Goal: Information Seeking & Learning: Learn about a topic

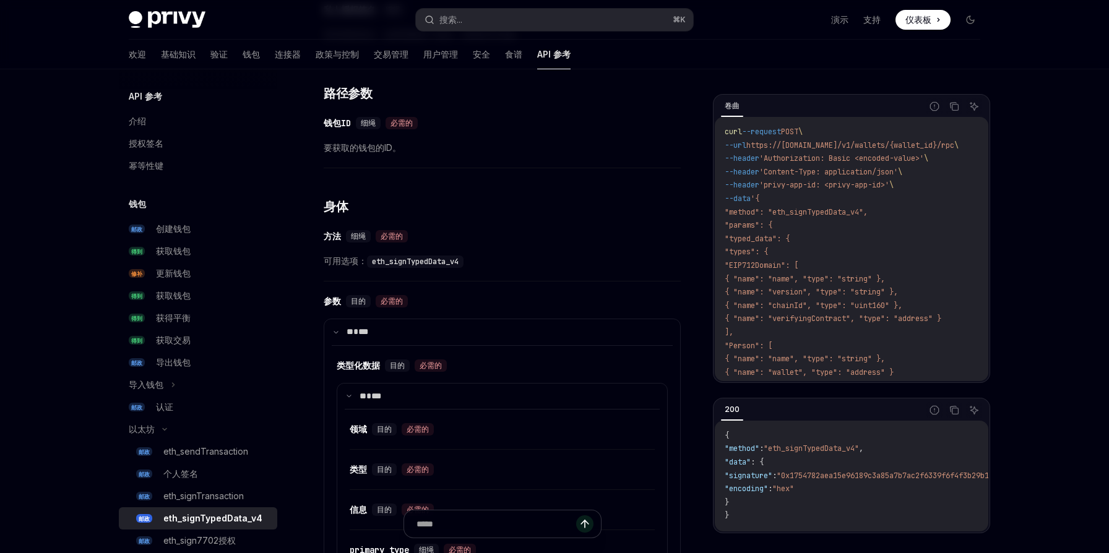
scroll to position [382, 0]
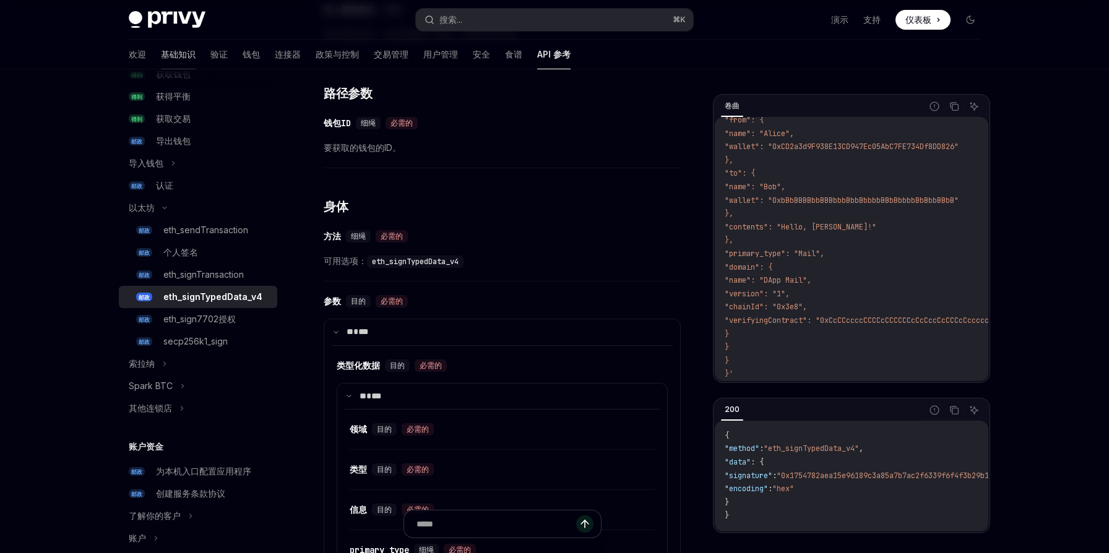
click at [161, 56] on font "基础知识" at bounding box center [178, 54] width 35 height 11
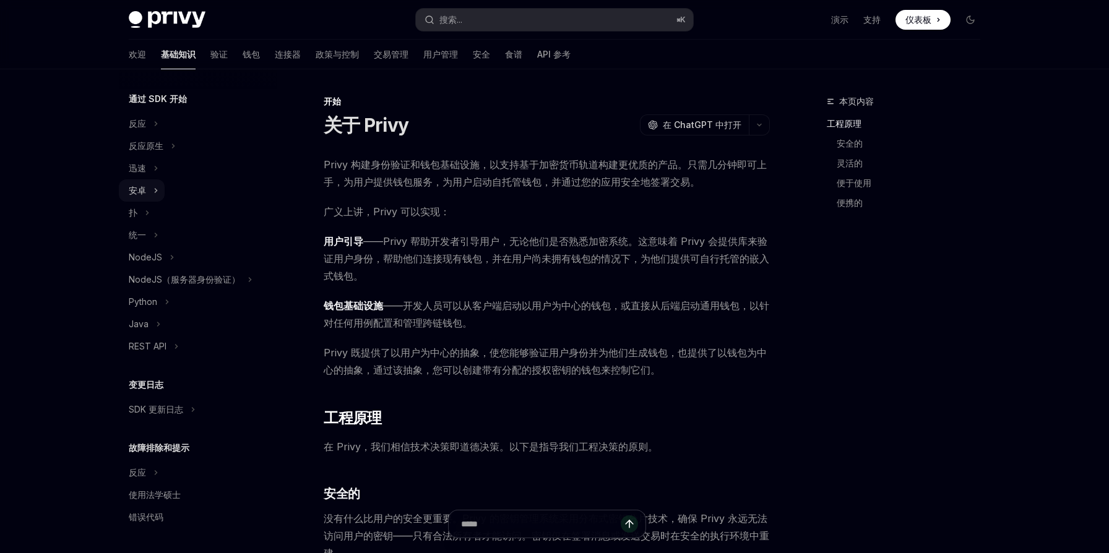
click at [152, 193] on button "安卓" at bounding box center [142, 190] width 46 height 22
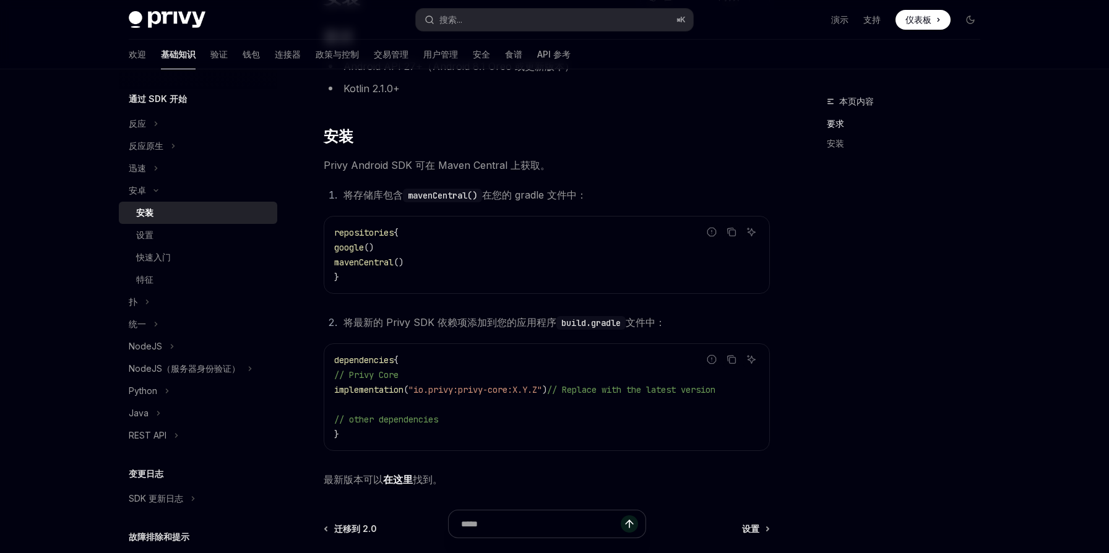
scroll to position [268, 0]
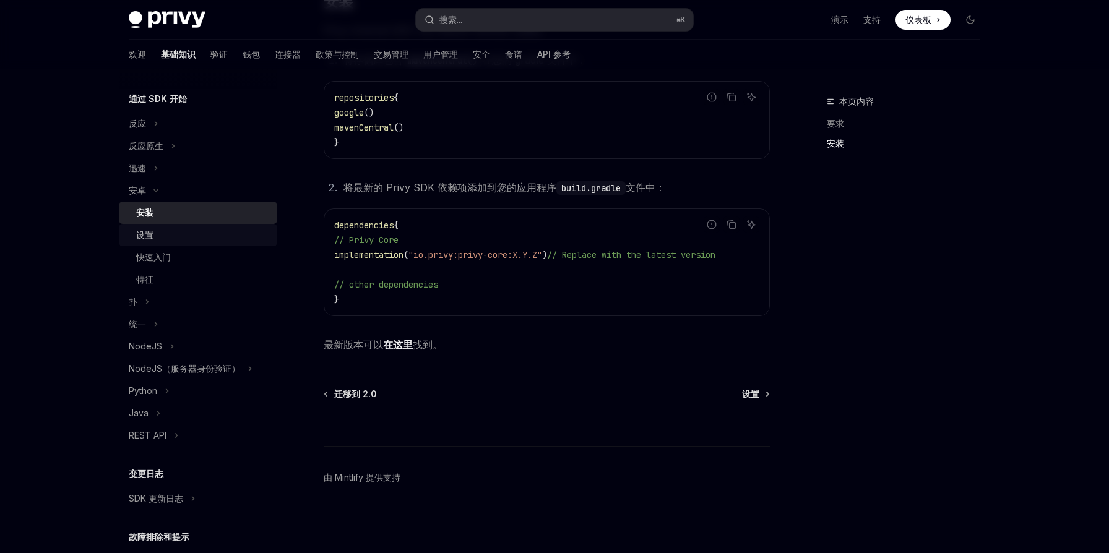
click at [178, 230] on div "设置" at bounding box center [203, 235] width 134 height 15
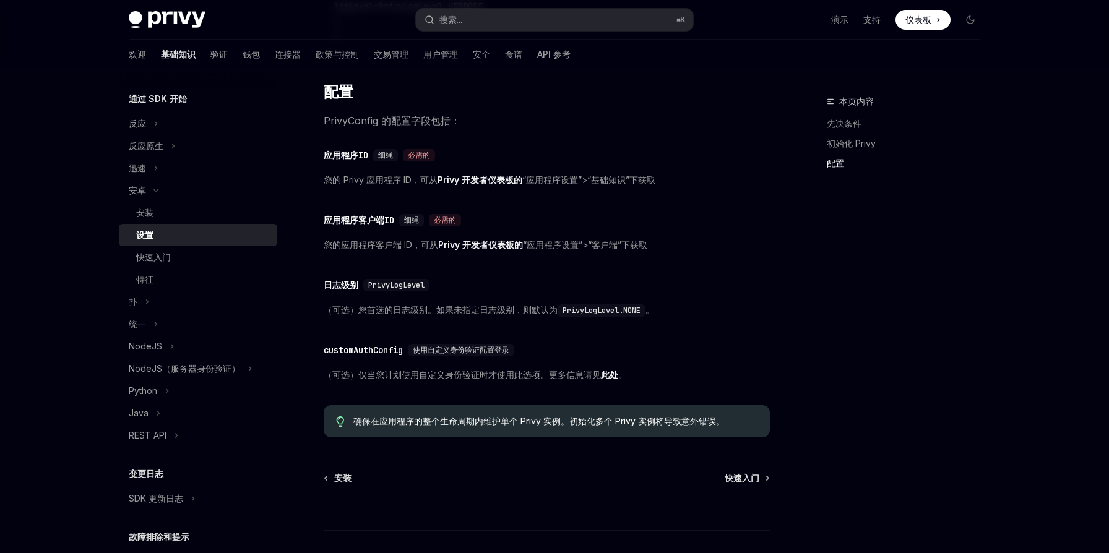
scroll to position [538, 0]
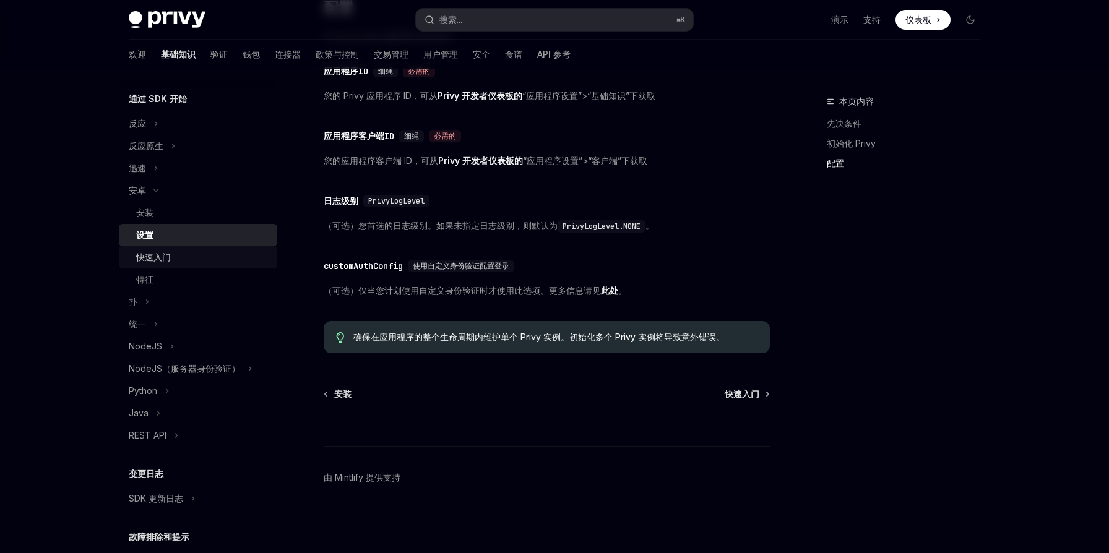
click at [176, 261] on div "快速入门" at bounding box center [203, 257] width 134 height 15
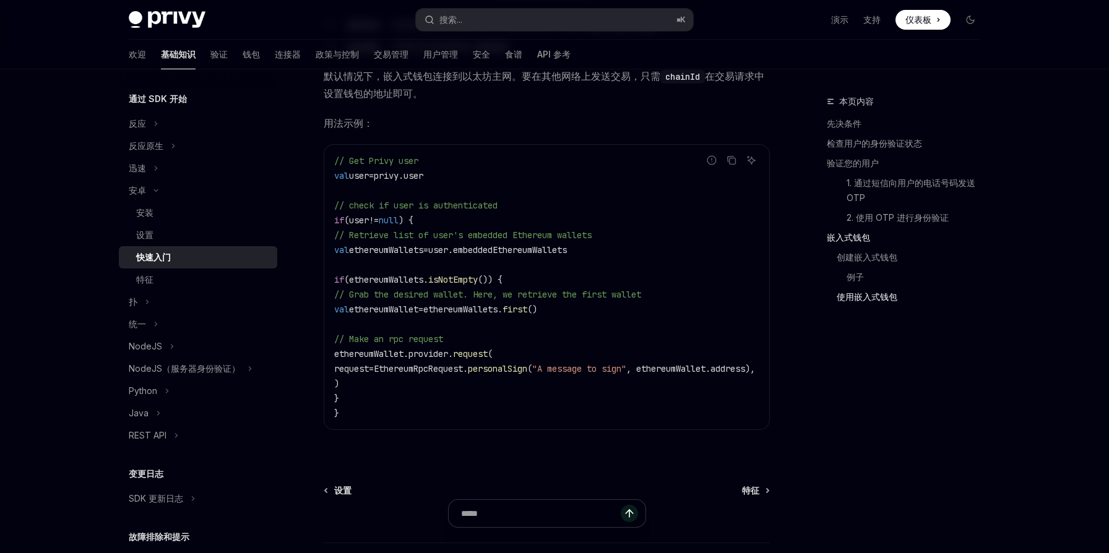
scroll to position [2667, 0]
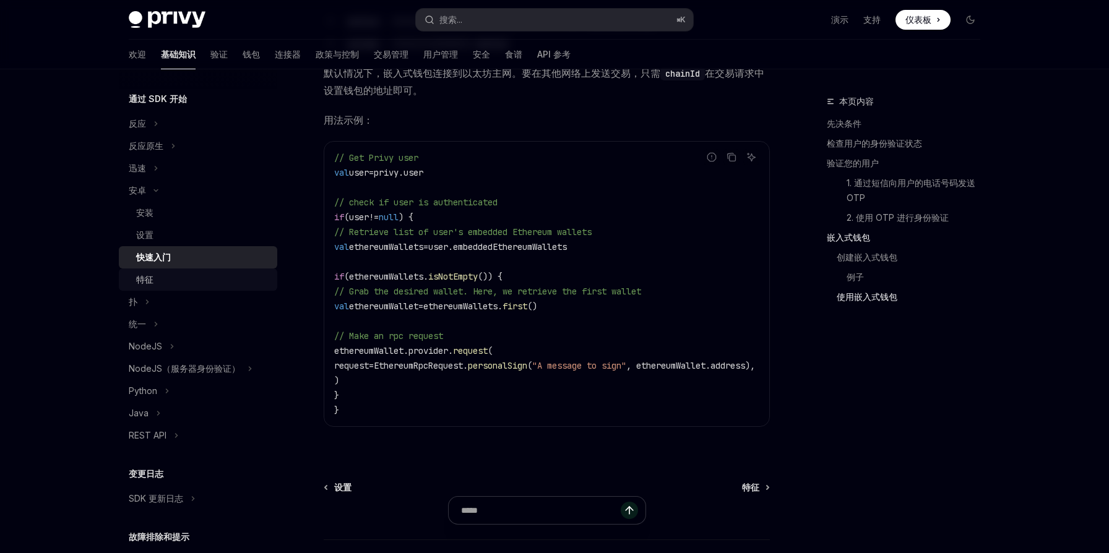
click at [184, 281] on div "特征" at bounding box center [203, 279] width 134 height 15
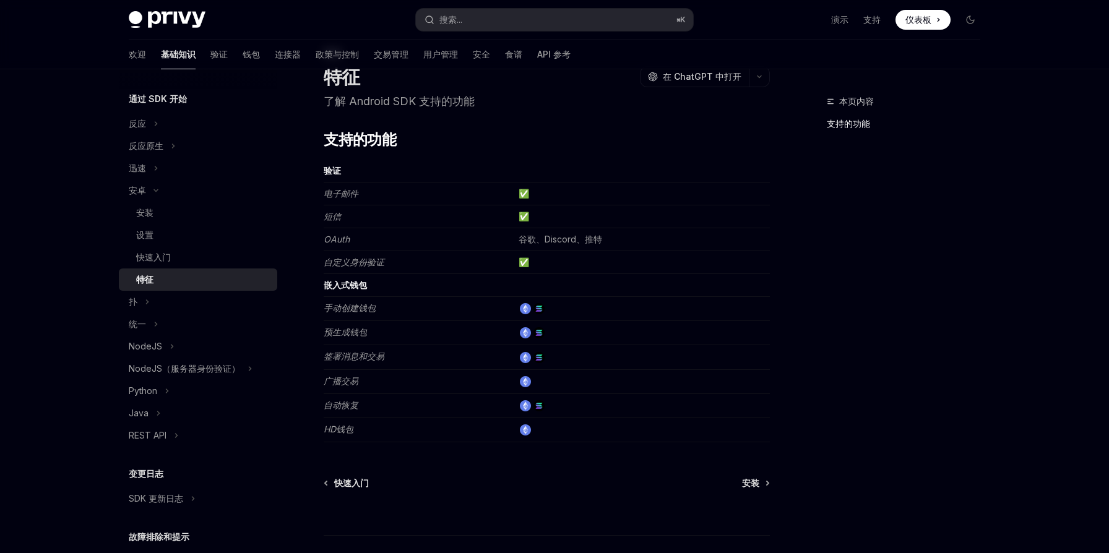
scroll to position [137, 0]
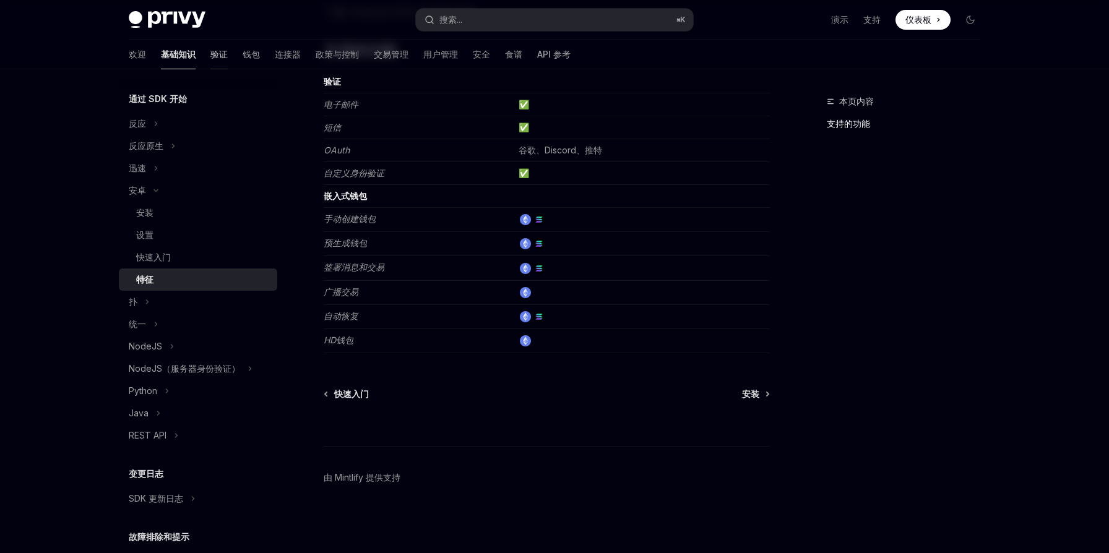
click at [210, 57] on font "验证" at bounding box center [218, 54] width 17 height 11
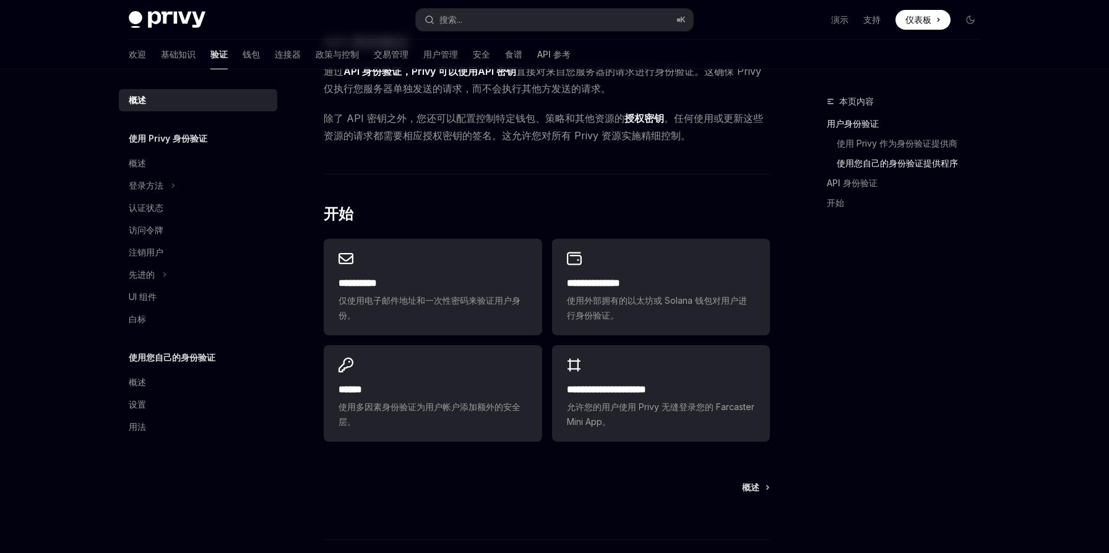
scroll to position [826, 0]
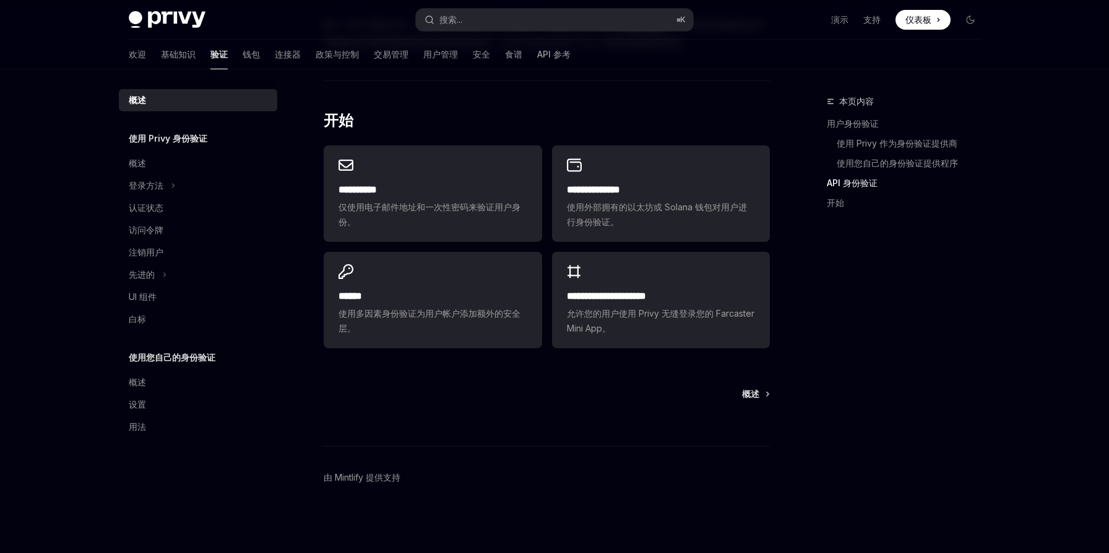
click at [183, 183] on li "登录方法" at bounding box center [198, 186] width 158 height 22
click at [170, 186] on button "登录方法" at bounding box center [150, 186] width 63 height 22
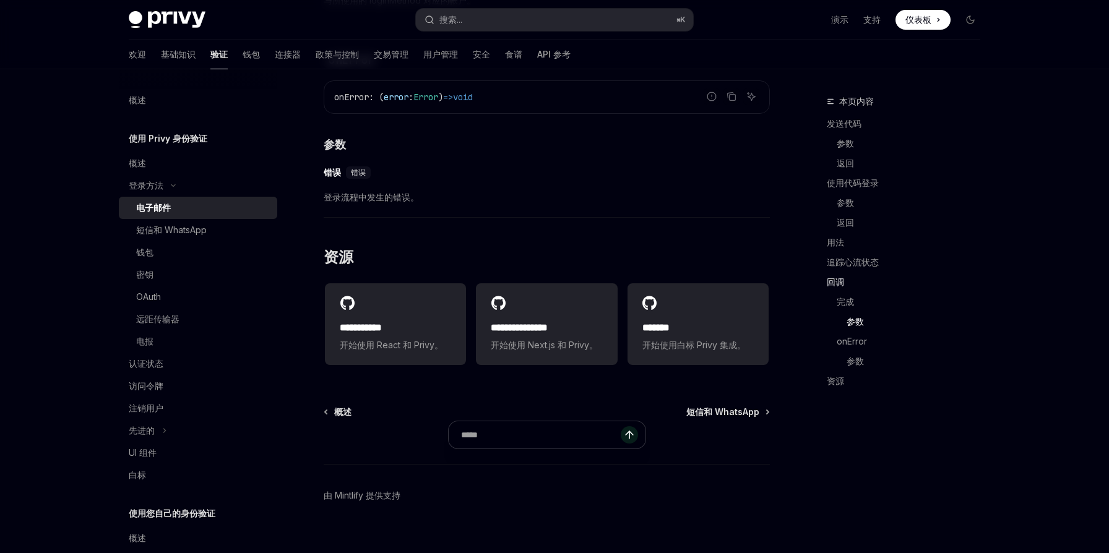
scroll to position [2452, 0]
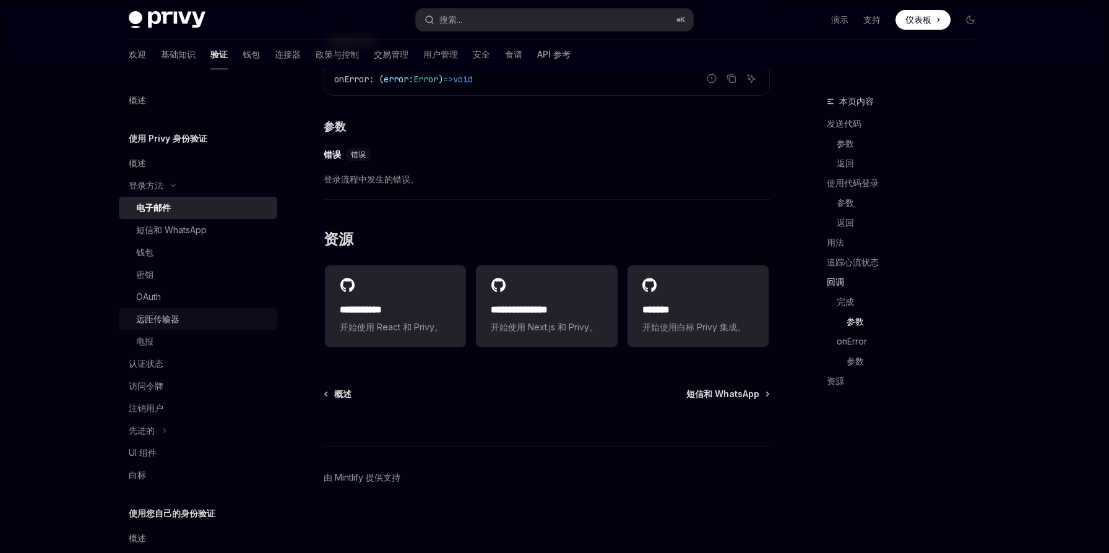
click at [174, 320] on font "远距传输器" at bounding box center [157, 319] width 43 height 11
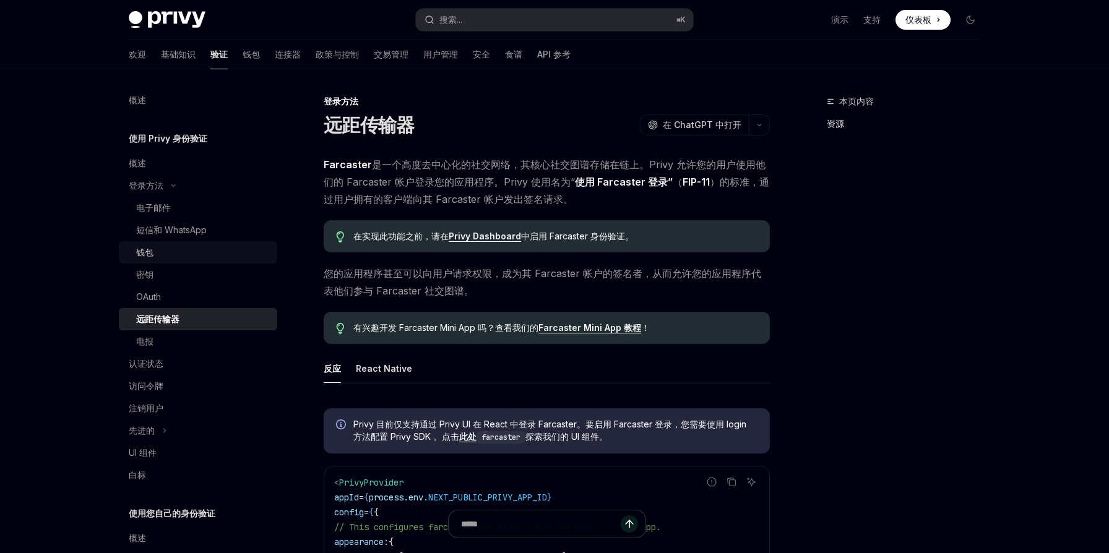
click at [163, 255] on div "钱包" at bounding box center [203, 252] width 134 height 15
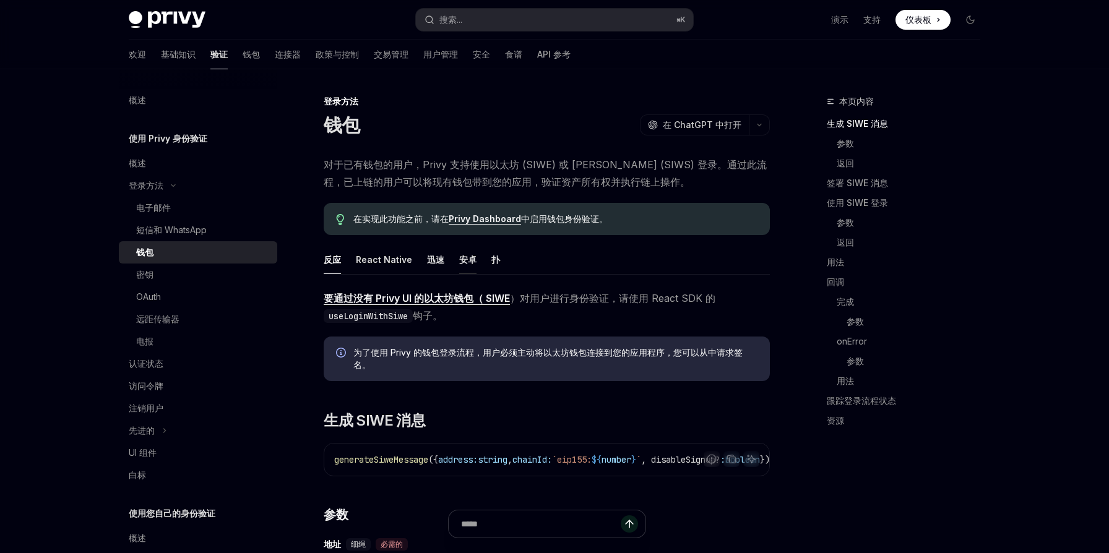
click at [465, 262] on font "安卓" at bounding box center [467, 259] width 17 height 11
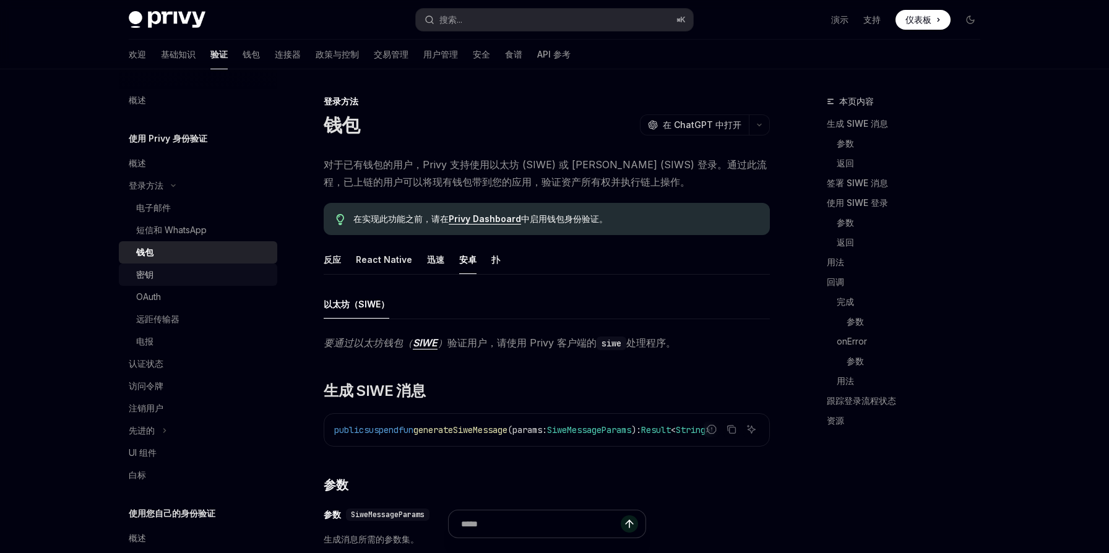
click at [173, 275] on div "密钥" at bounding box center [203, 274] width 134 height 15
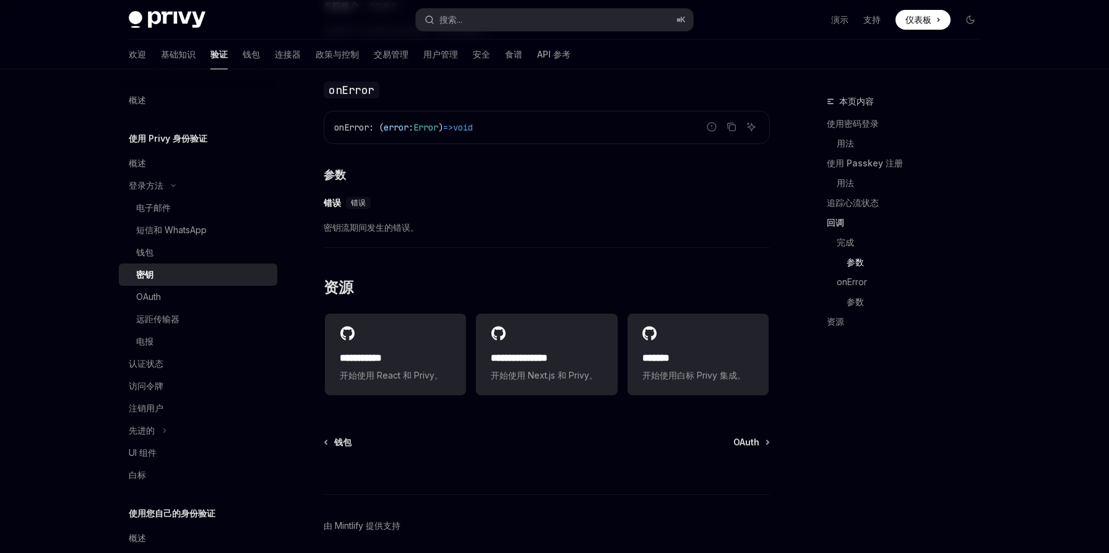
scroll to position [1951, 0]
click at [172, 301] on div "OAuth" at bounding box center [203, 297] width 134 height 15
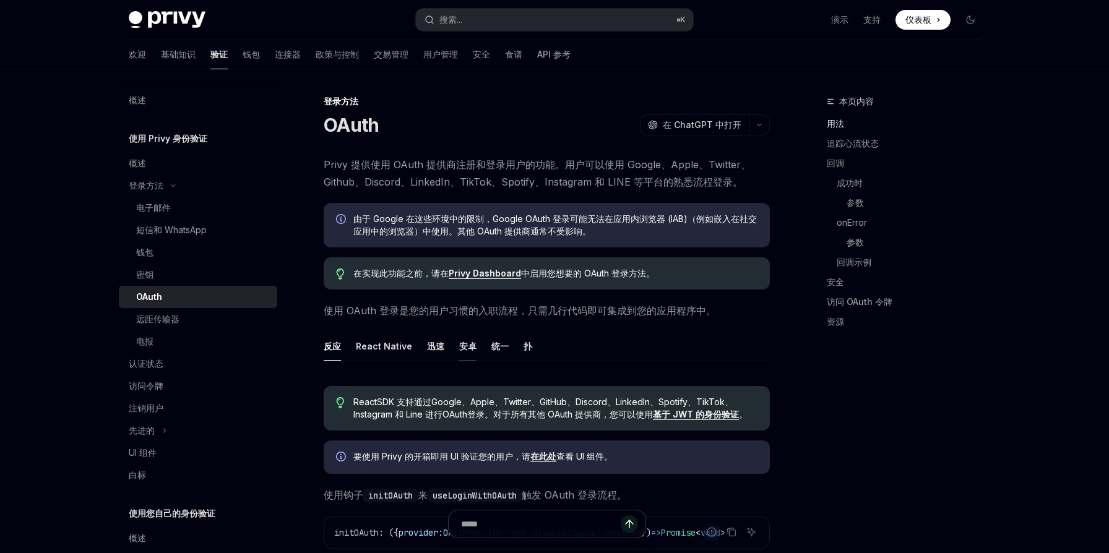
click at [470, 348] on font "安卓" at bounding box center [467, 346] width 17 height 11
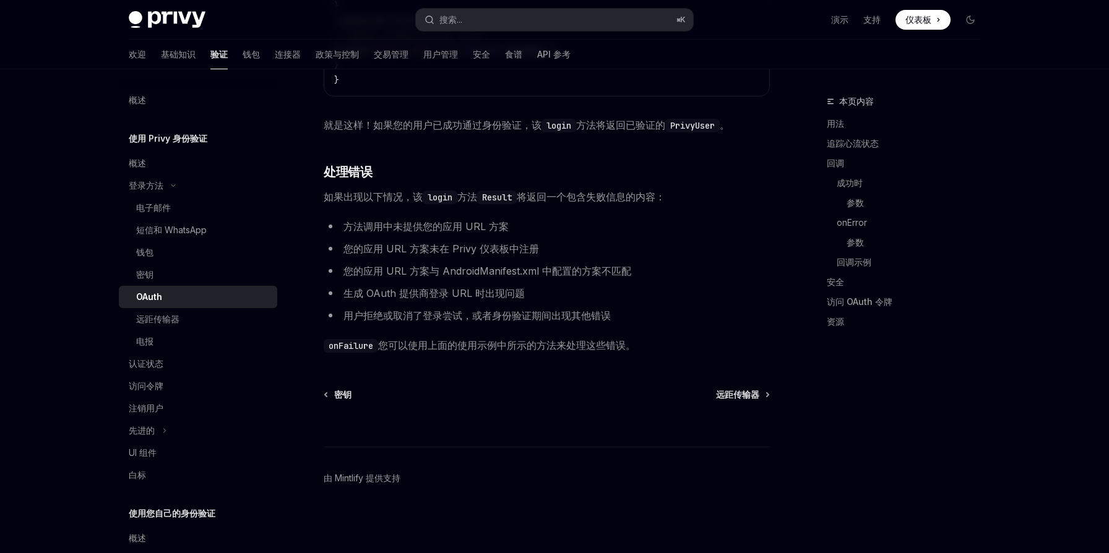
scroll to position [1448, 0]
click at [178, 317] on font "远距传输器" at bounding box center [157, 319] width 43 height 11
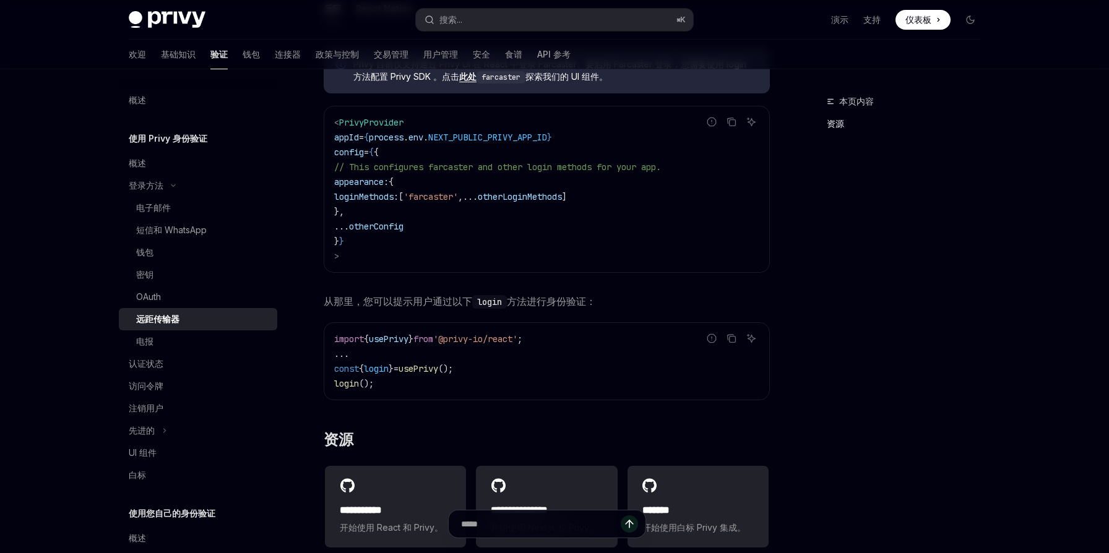
scroll to position [180, 0]
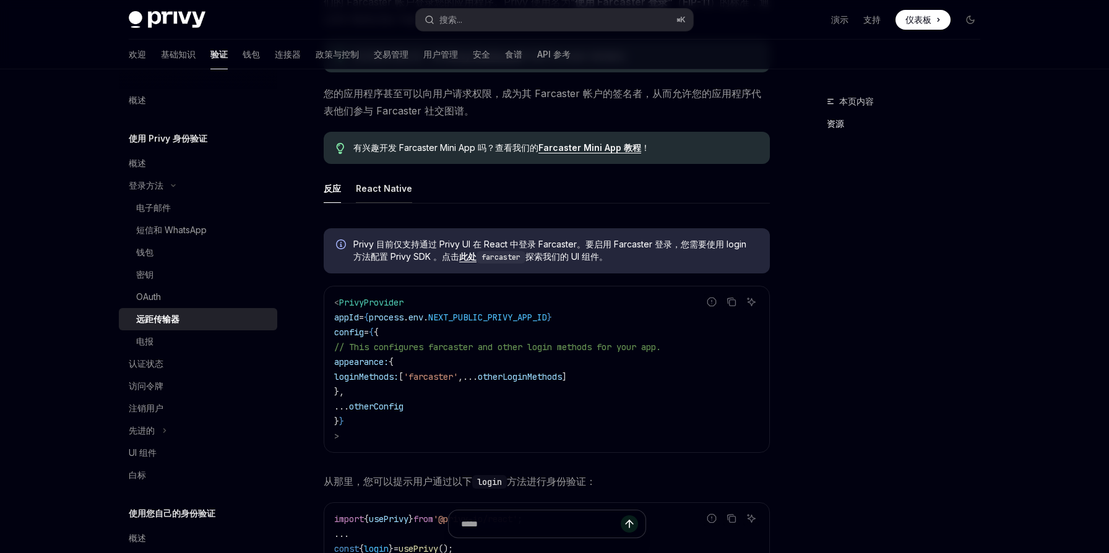
click at [390, 191] on font "React Native" at bounding box center [384, 188] width 56 height 11
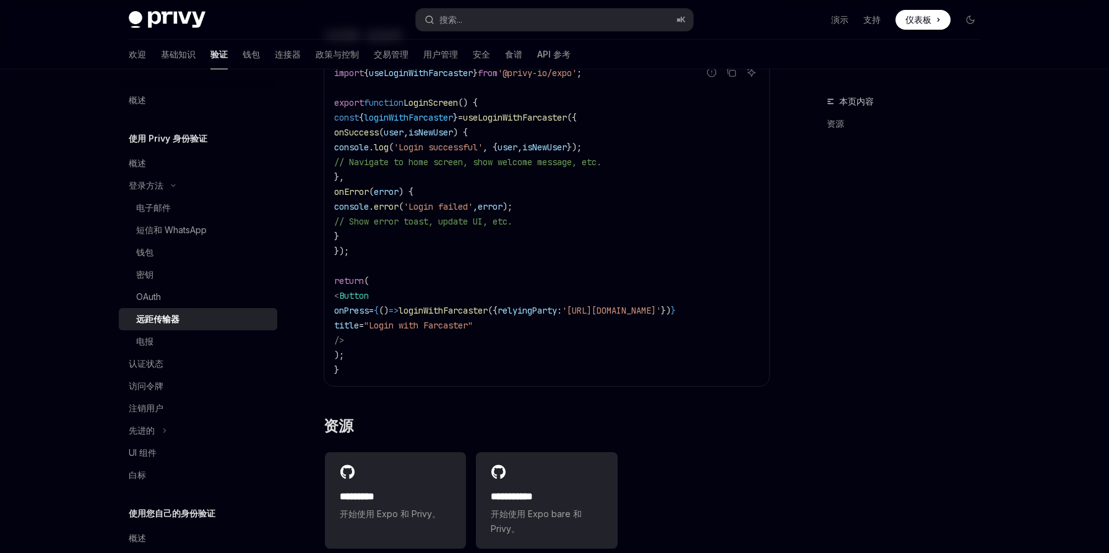
scroll to position [3057, 0]
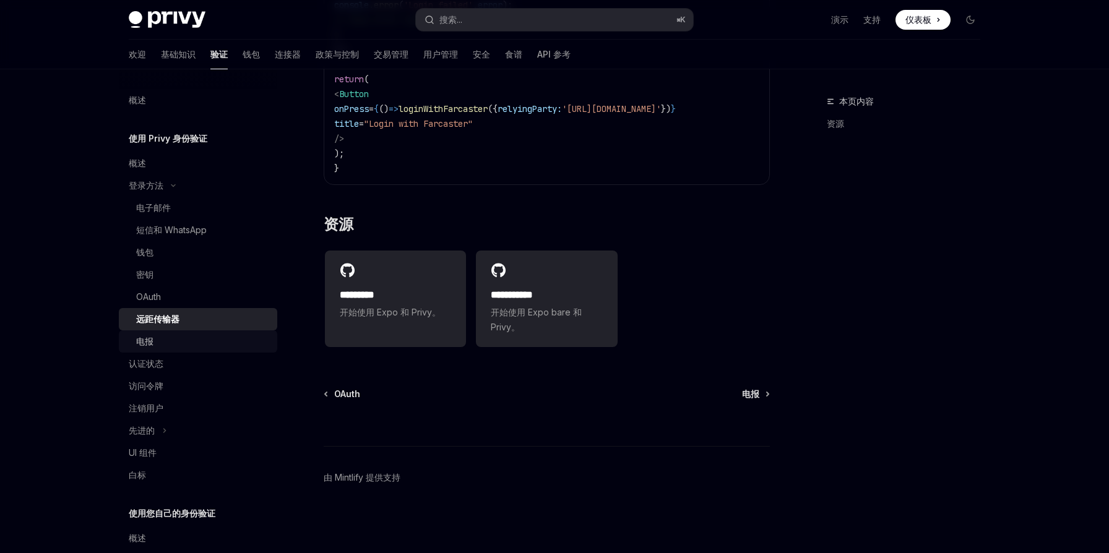
click at [204, 344] on div "电报" at bounding box center [203, 341] width 134 height 15
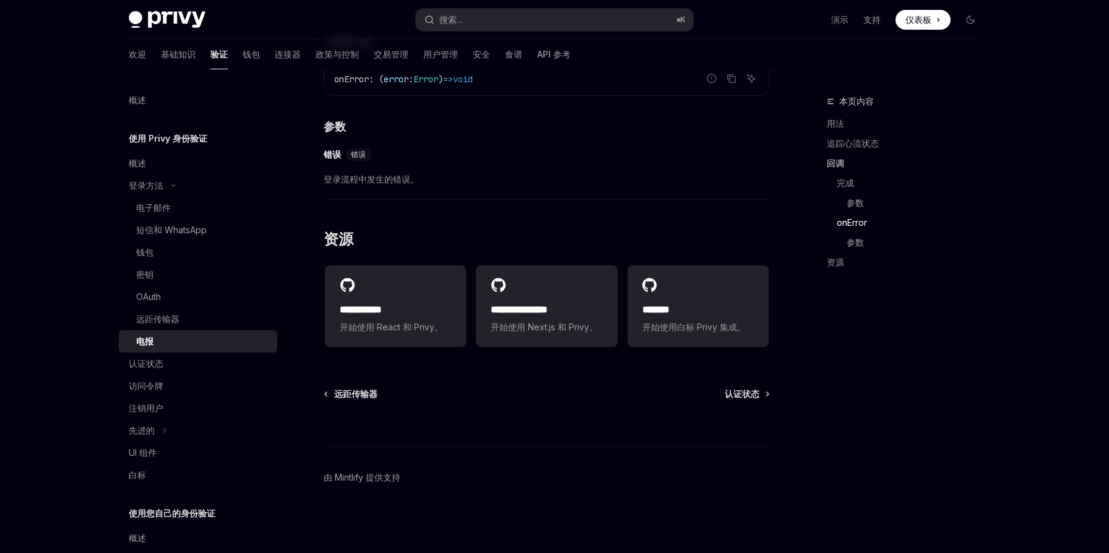
scroll to position [1857, 0]
click at [160, 371] on link "认证状态" at bounding box center [198, 364] width 158 height 22
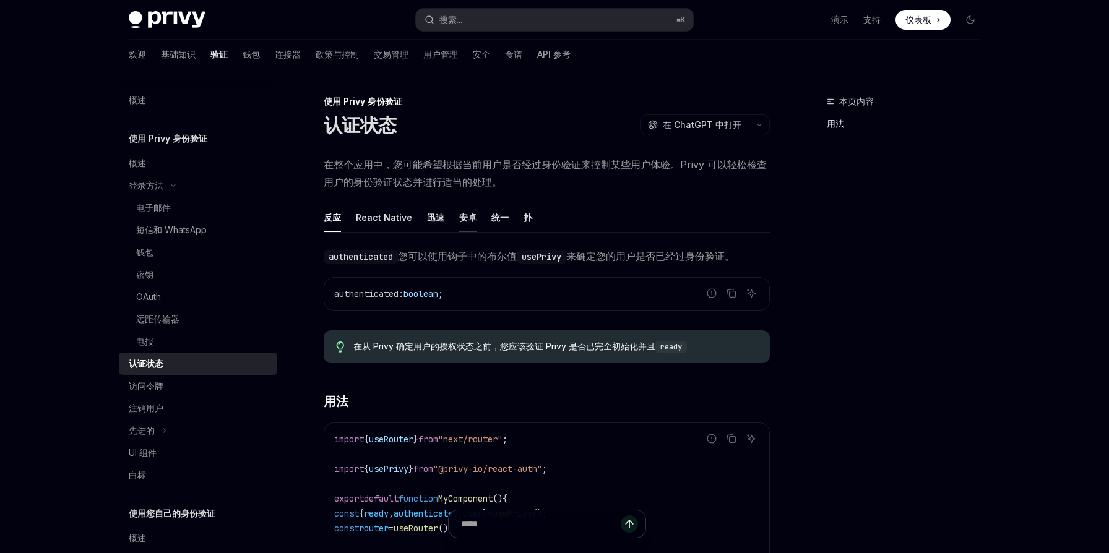
click at [460, 220] on font "安卓" at bounding box center [467, 217] width 17 height 11
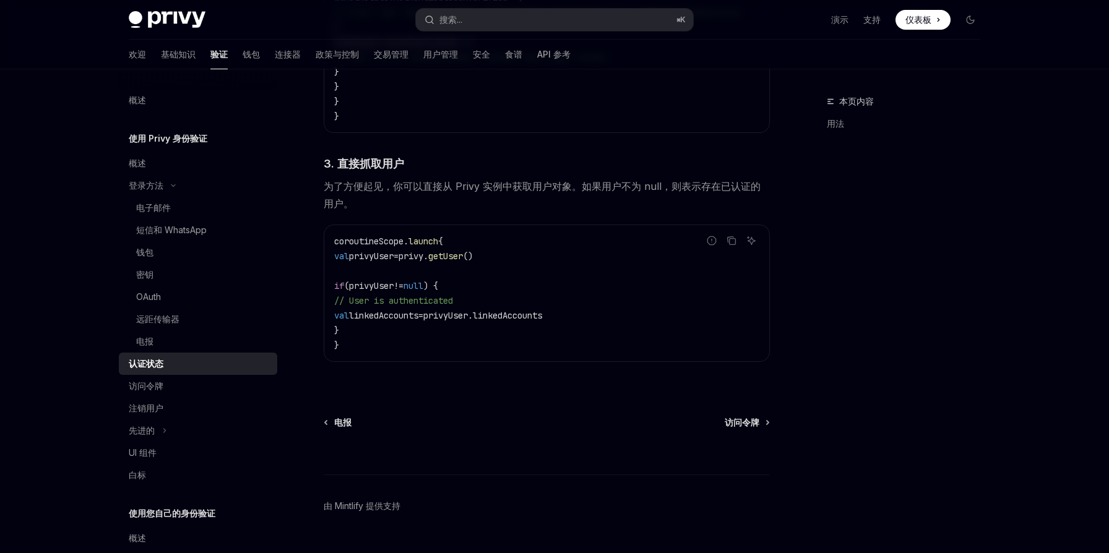
scroll to position [1353, 0]
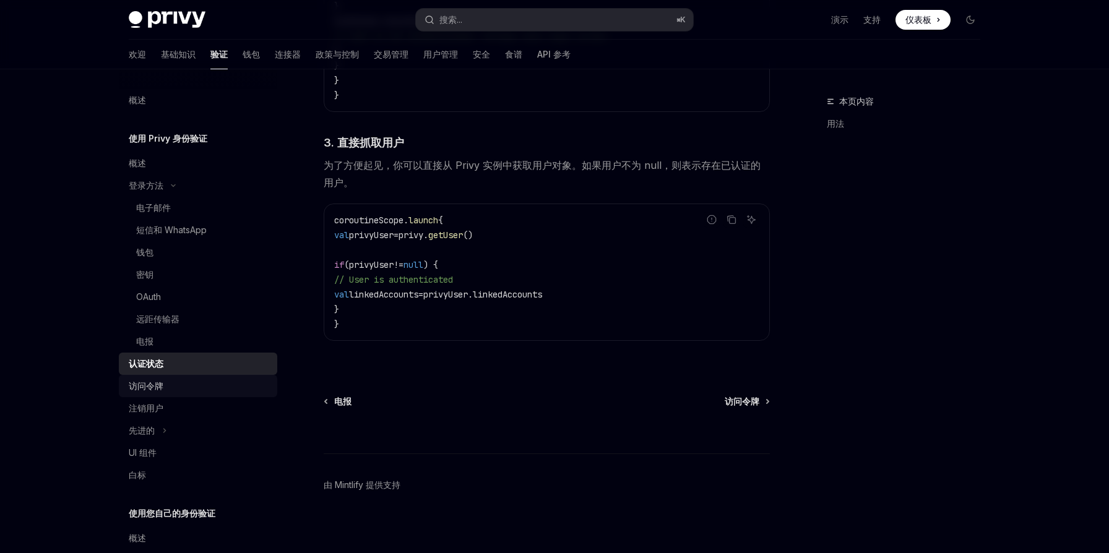
click at [155, 384] on font "访问令牌" at bounding box center [146, 386] width 35 height 11
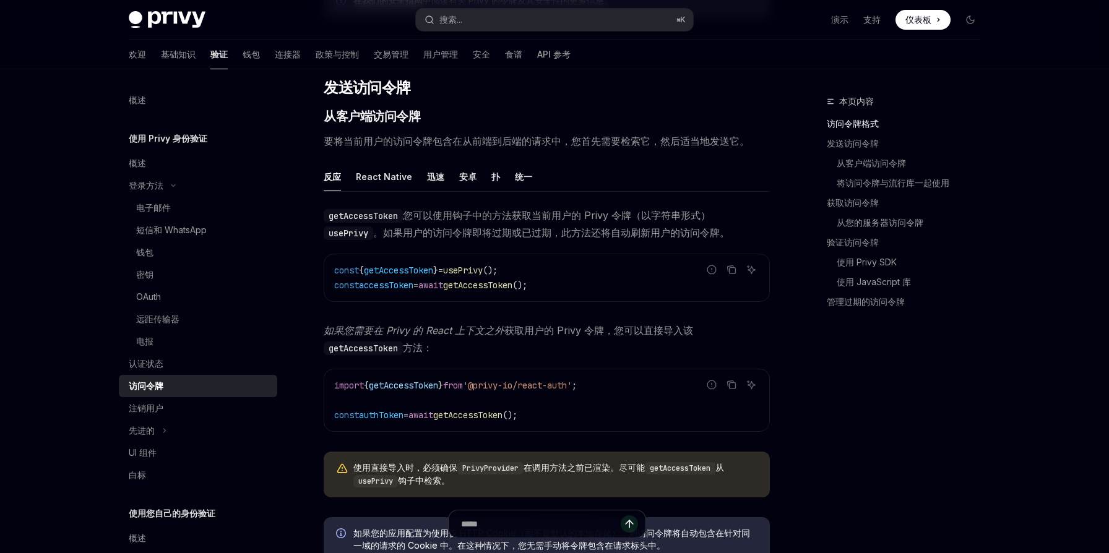
scroll to position [474, 0]
click at [462, 181] on font "安卓" at bounding box center [467, 175] width 17 height 15
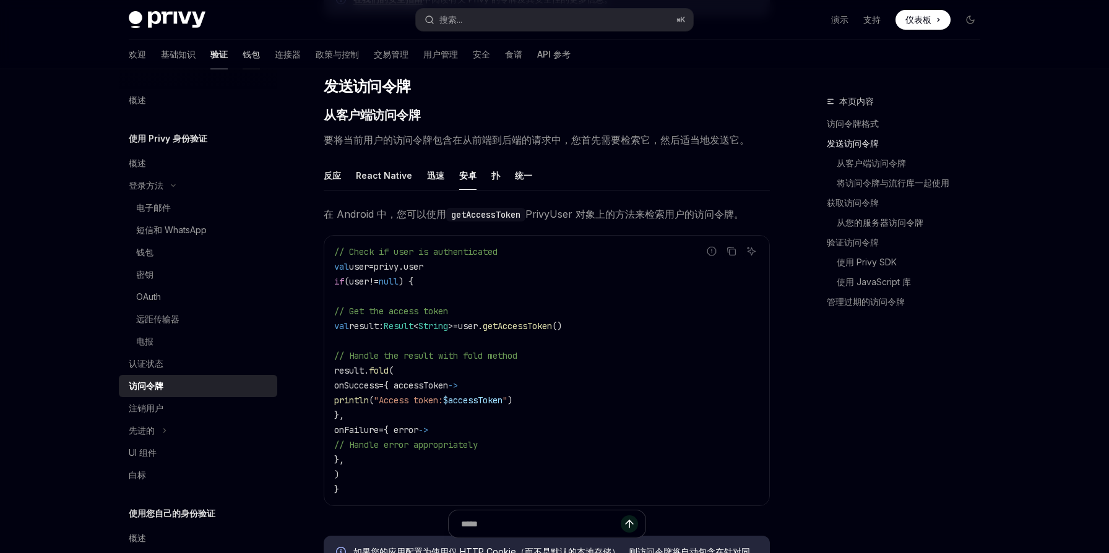
click at [243, 56] on font "钱包" at bounding box center [251, 54] width 17 height 11
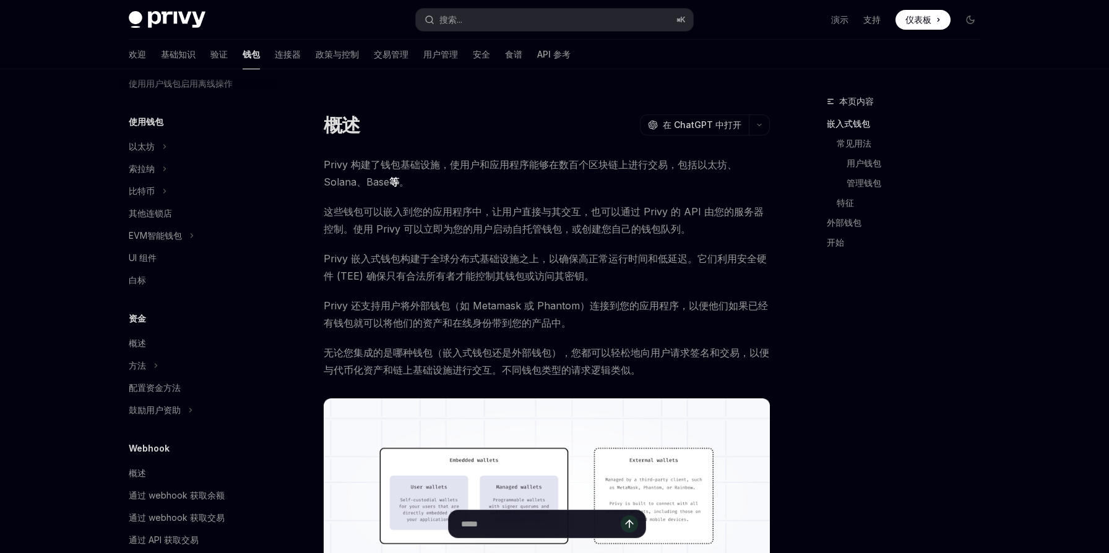
scroll to position [244, 0]
click at [163, 145] on icon at bounding box center [164, 144] width 5 height 15
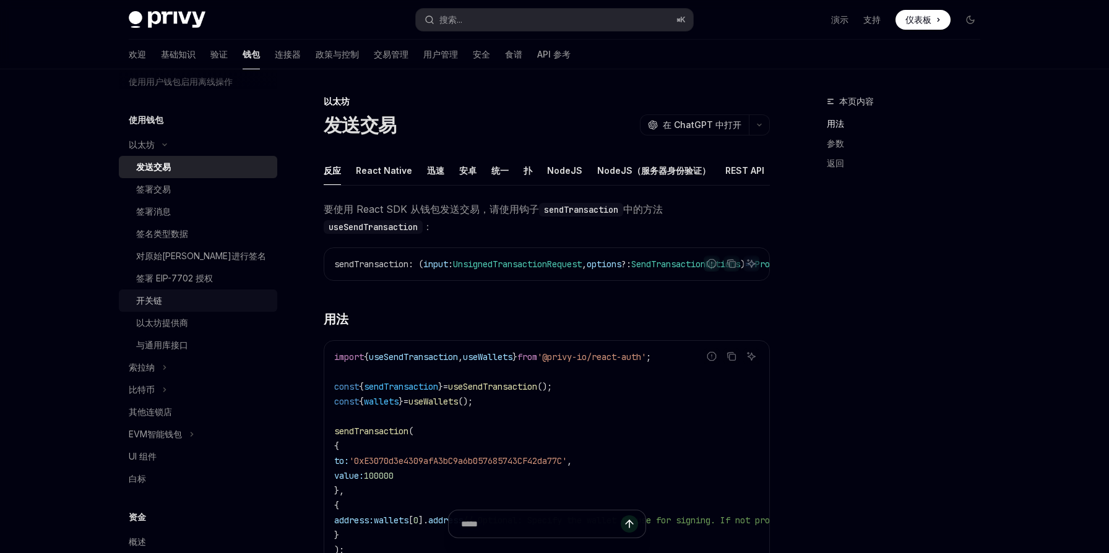
click at [192, 298] on div "开关链" at bounding box center [203, 300] width 134 height 15
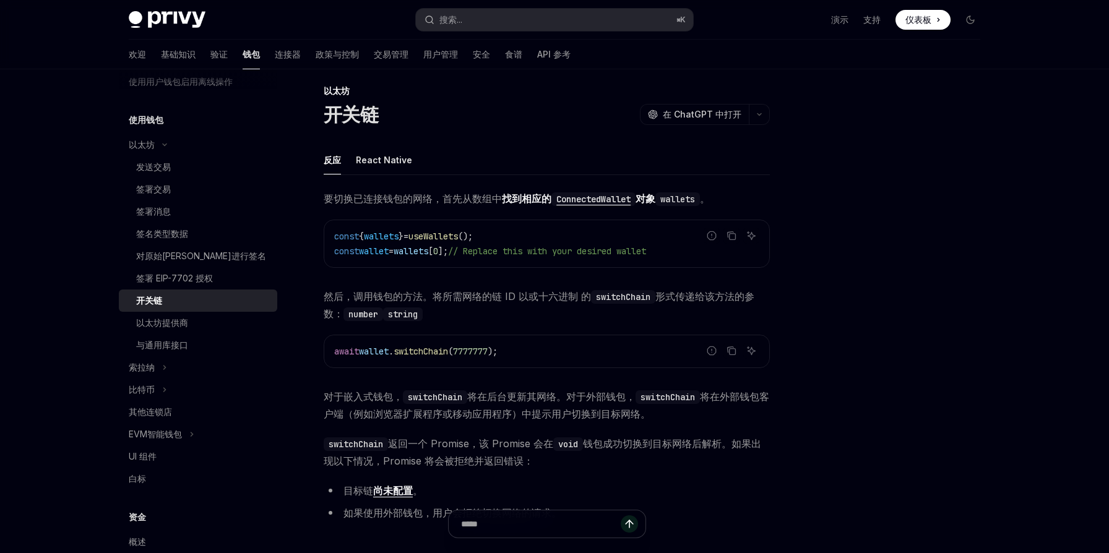
scroll to position [9, 0]
click at [181, 319] on font "以太坊提供商" at bounding box center [162, 322] width 52 height 11
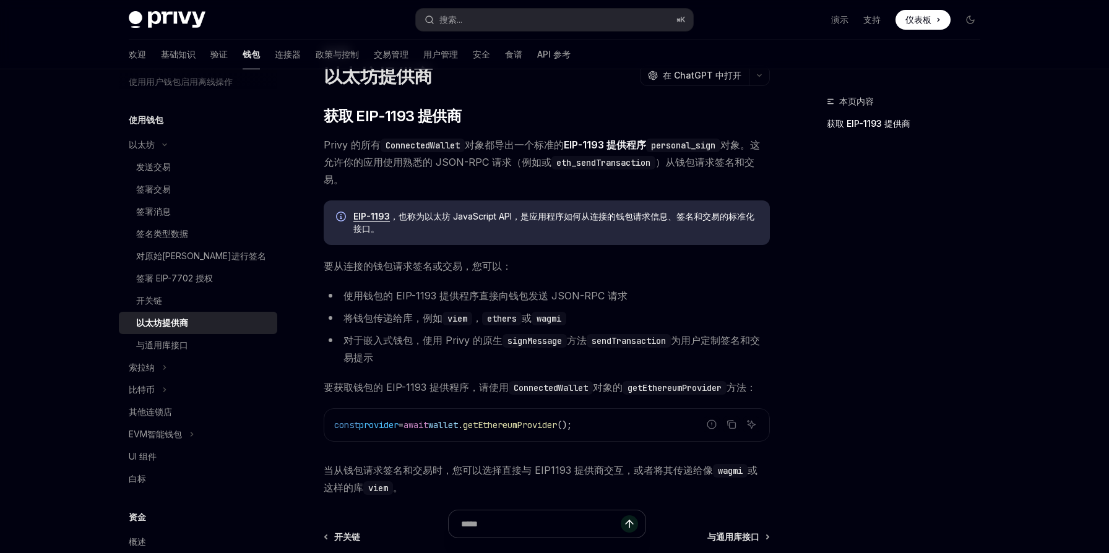
scroll to position [192, 0]
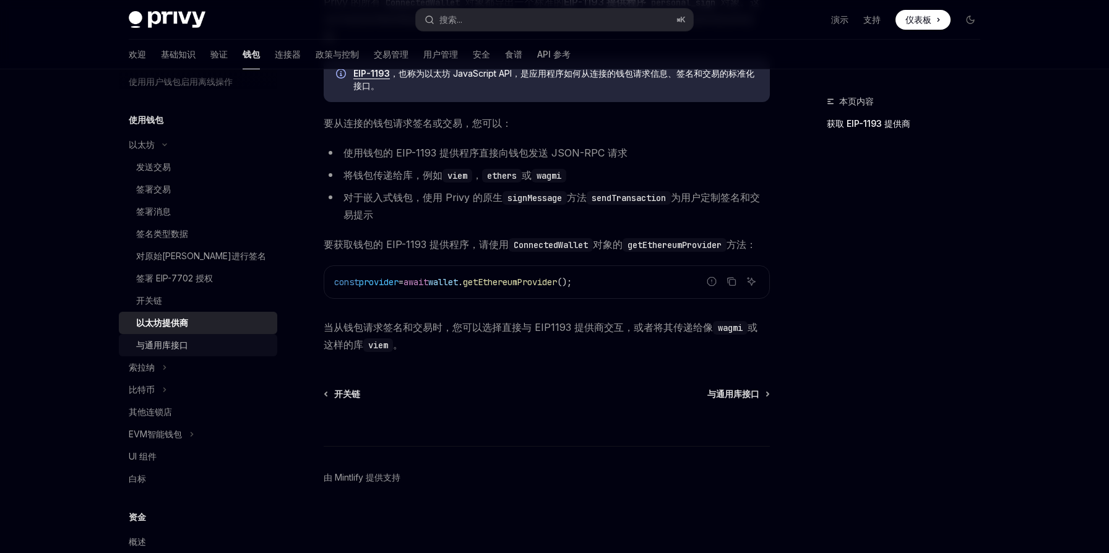
click at [191, 347] on div "与通用库接口" at bounding box center [203, 345] width 134 height 15
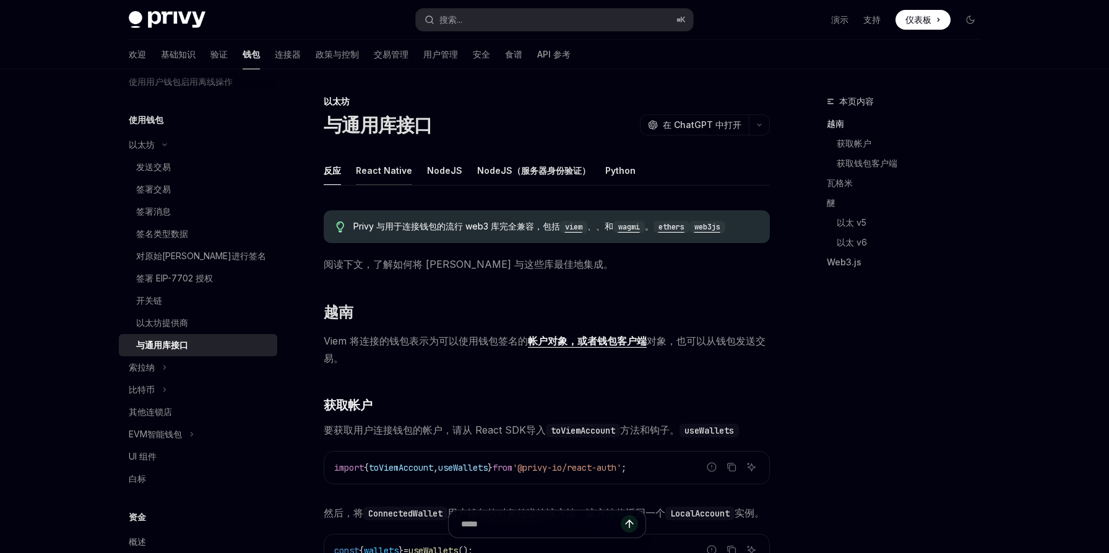
click at [390, 175] on font "React Native" at bounding box center [384, 170] width 56 height 11
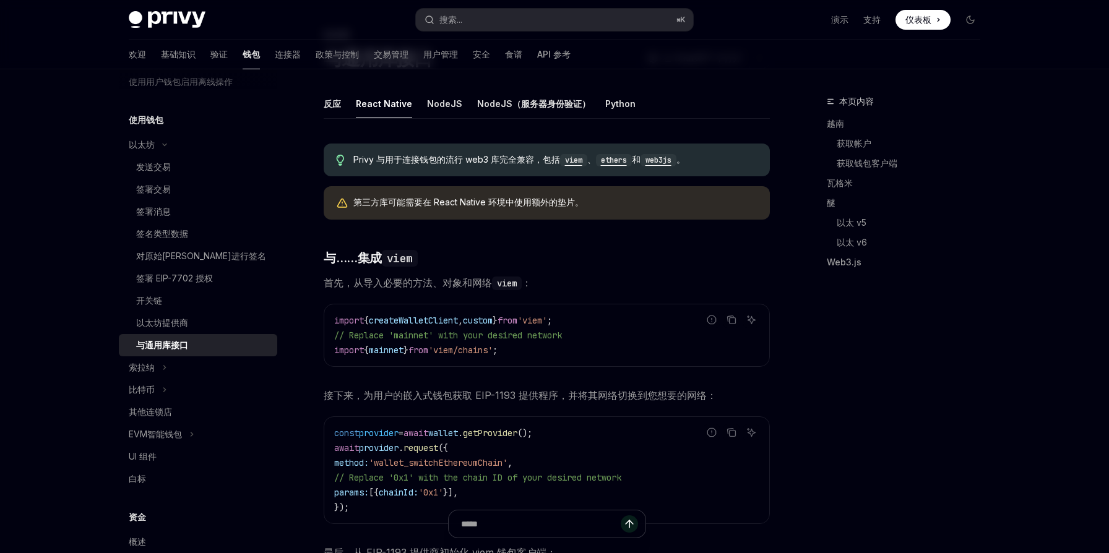
scroll to position [59, 0]
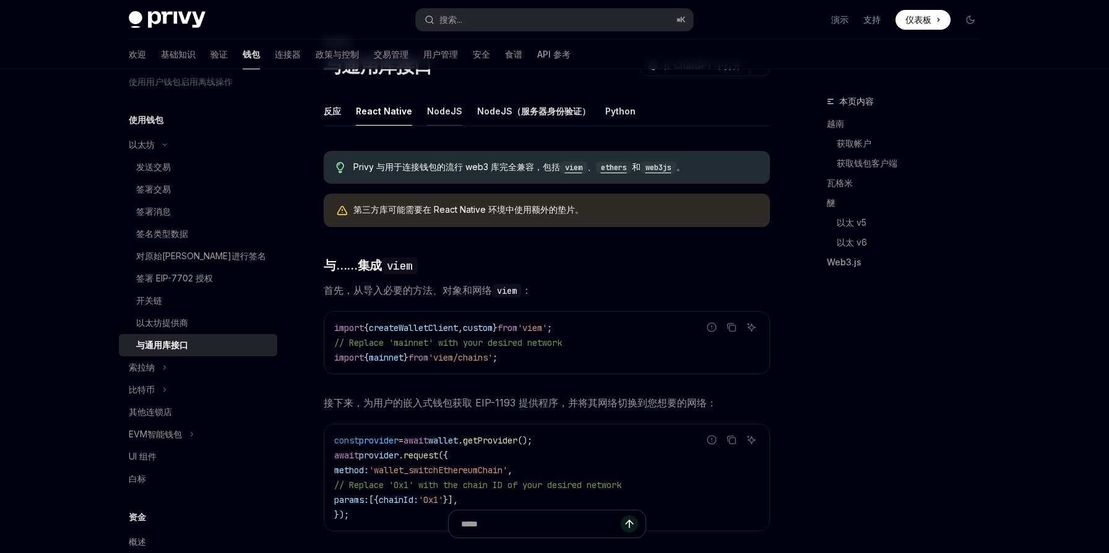
click at [438, 112] on font "NodeJS" at bounding box center [444, 111] width 35 height 11
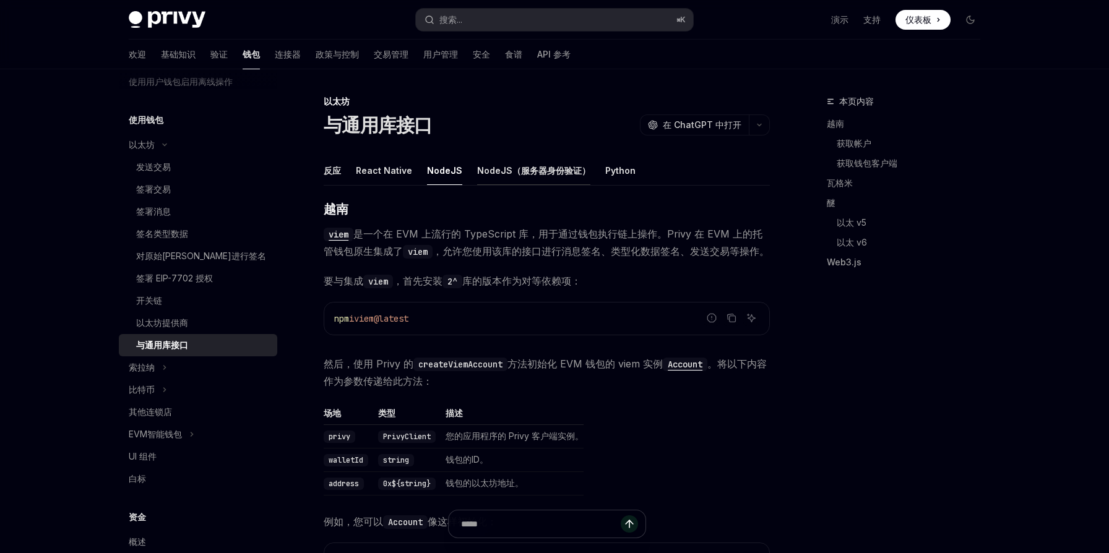
click at [498, 172] on font "NodeJS（服务器身份验证）" at bounding box center [533, 170] width 113 height 11
type textarea "*"
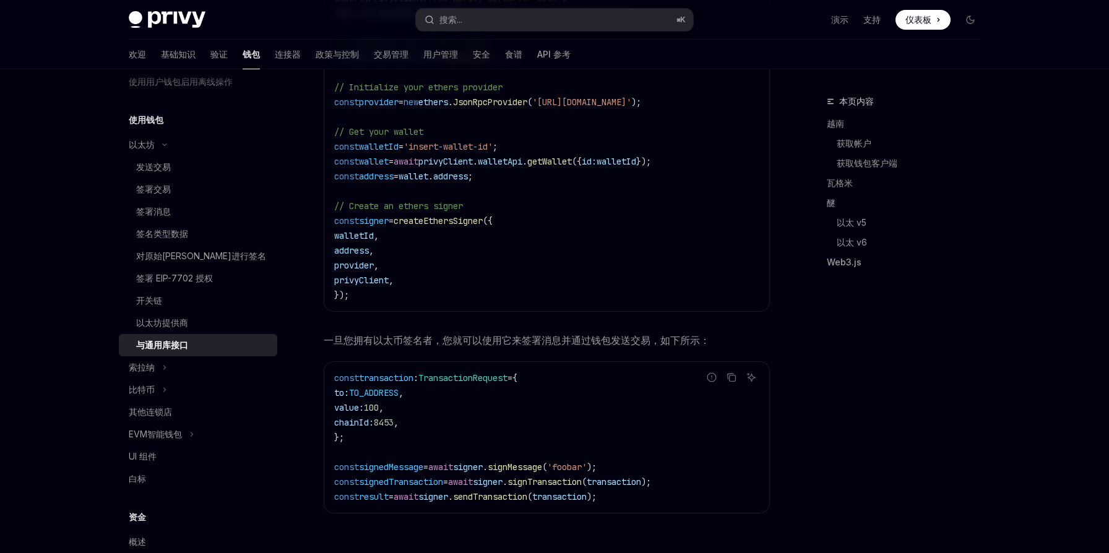
scroll to position [1670, 0]
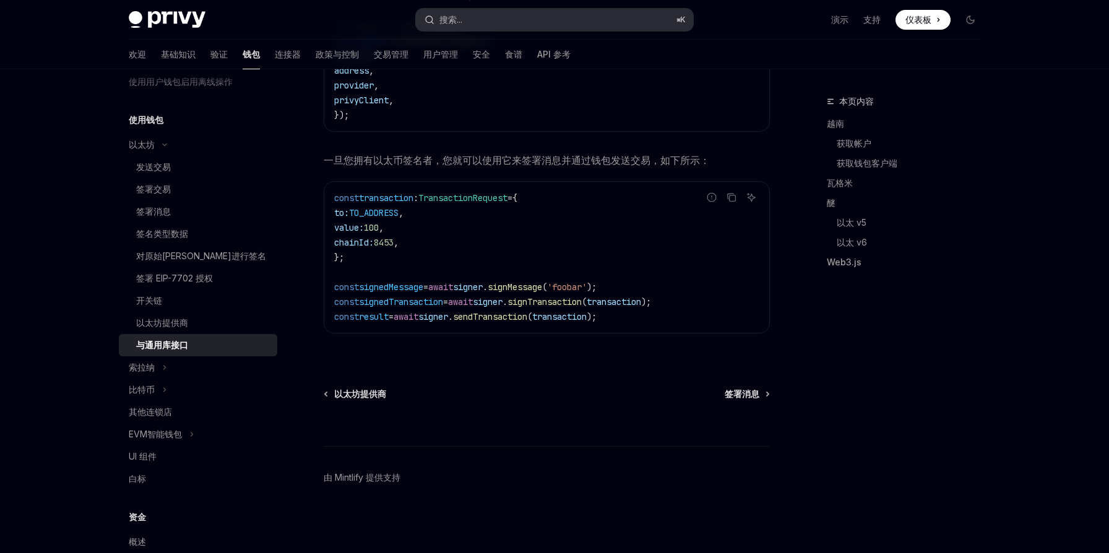
click at [525, 25] on button "搜索... ⌘ K" at bounding box center [554, 20] width 277 height 22
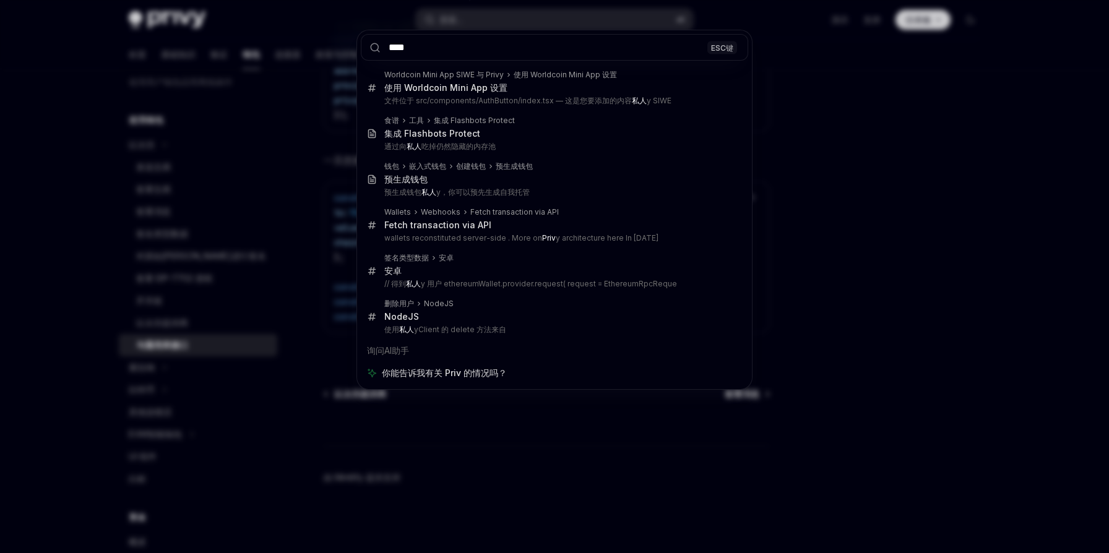
type input "****"
click at [910, 173] on div "**** ESC键 Worldcoin Mini App SIWE 与 Privy 使用 Worldcoin Mini App 设置 使用 Worldcoin…" at bounding box center [554, 276] width 1109 height 553
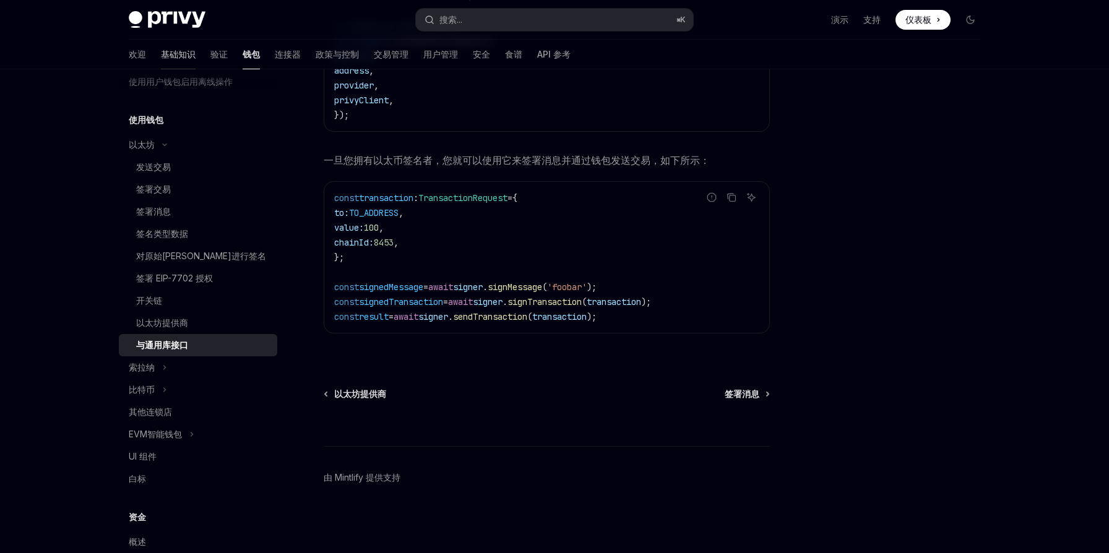
click at [161, 58] on font "基础知识" at bounding box center [178, 54] width 35 height 11
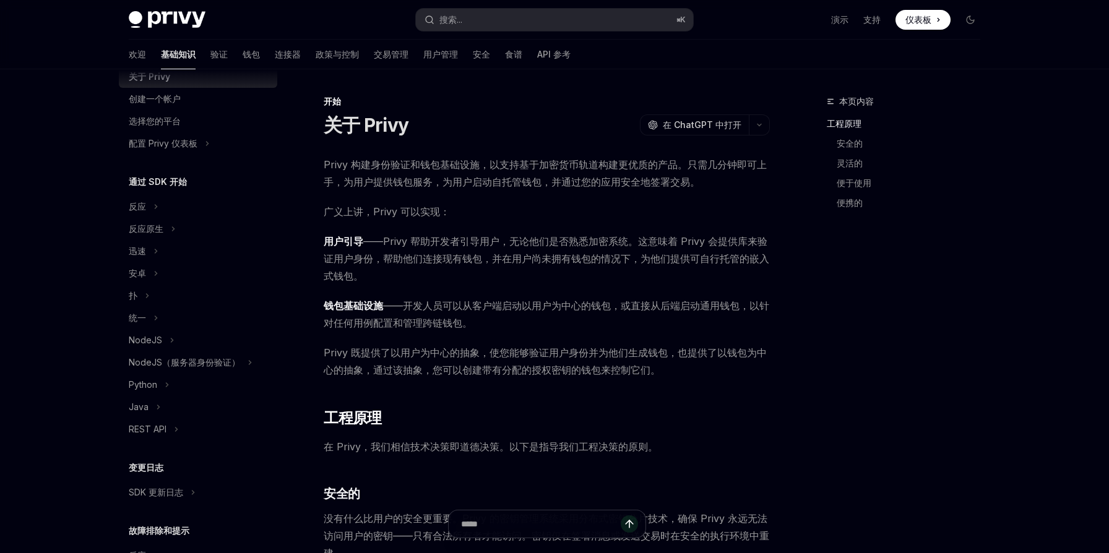
scroll to position [43, 0]
click at [147, 299] on icon at bounding box center [147, 297] width 5 height 15
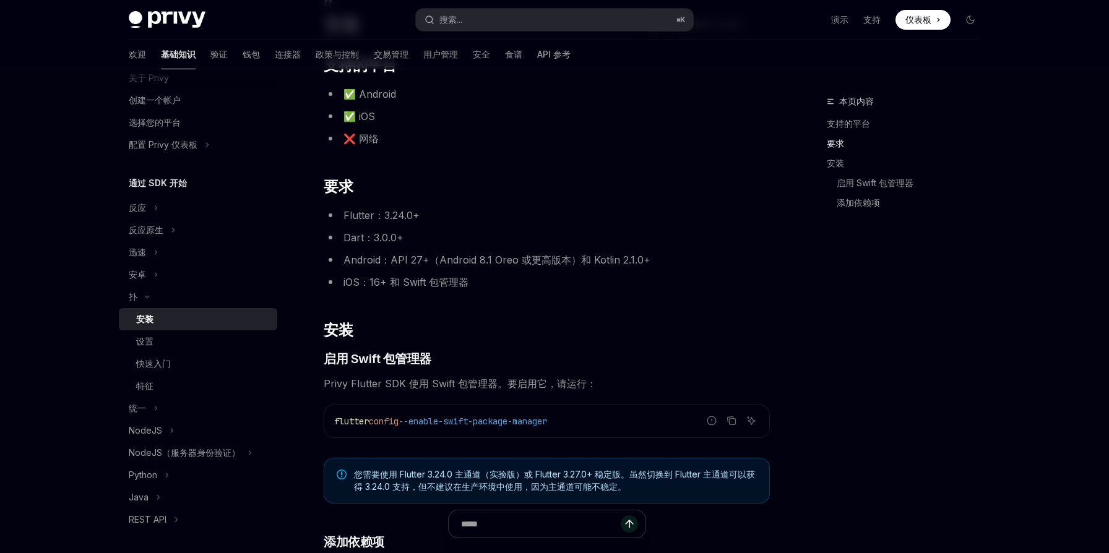
scroll to position [339, 0]
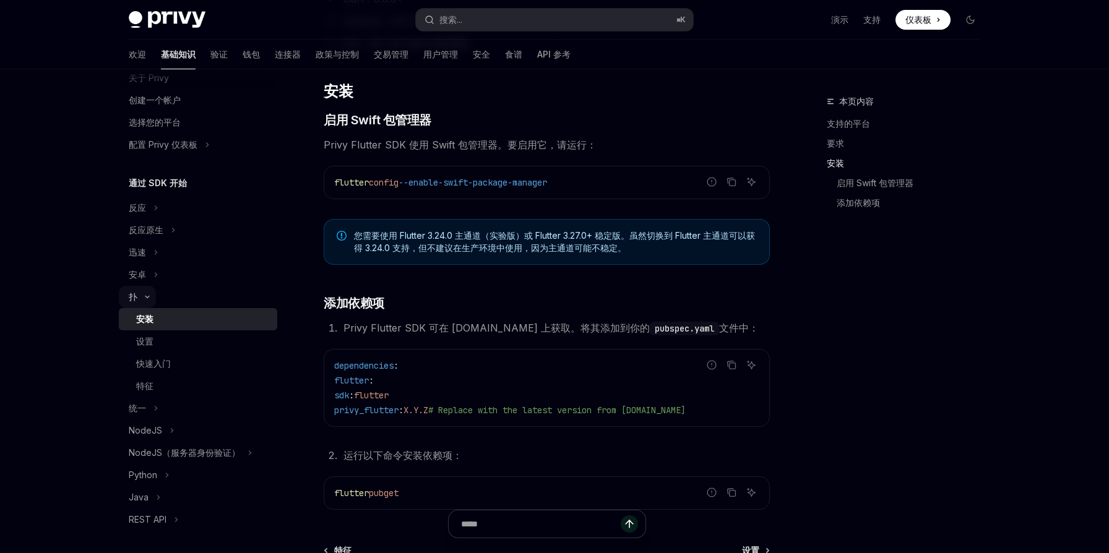
click at [150, 299] on icon at bounding box center [147, 297] width 15 height 5
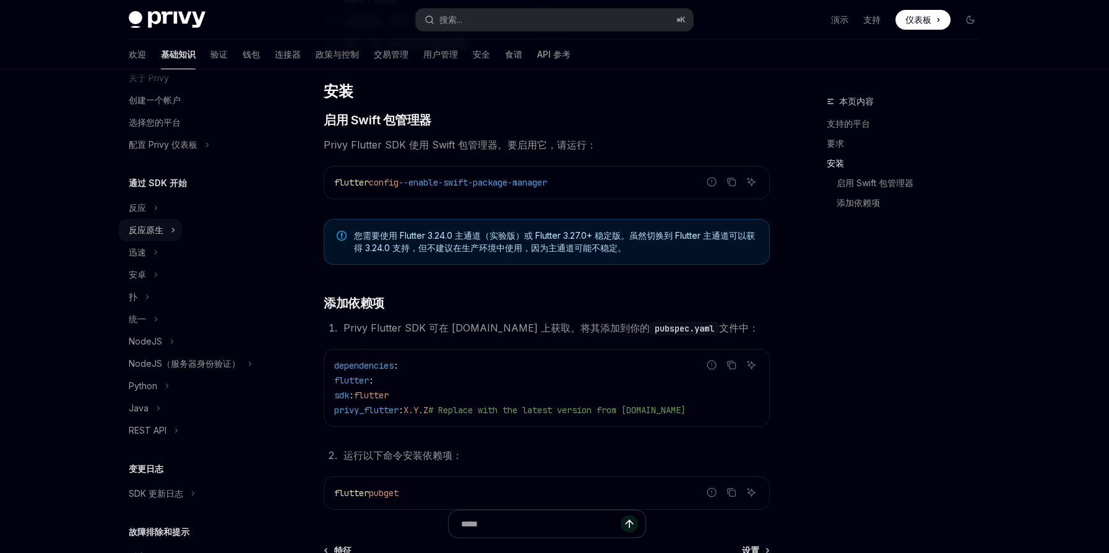
click at [162, 230] on font "反应原生" at bounding box center [146, 230] width 35 height 11
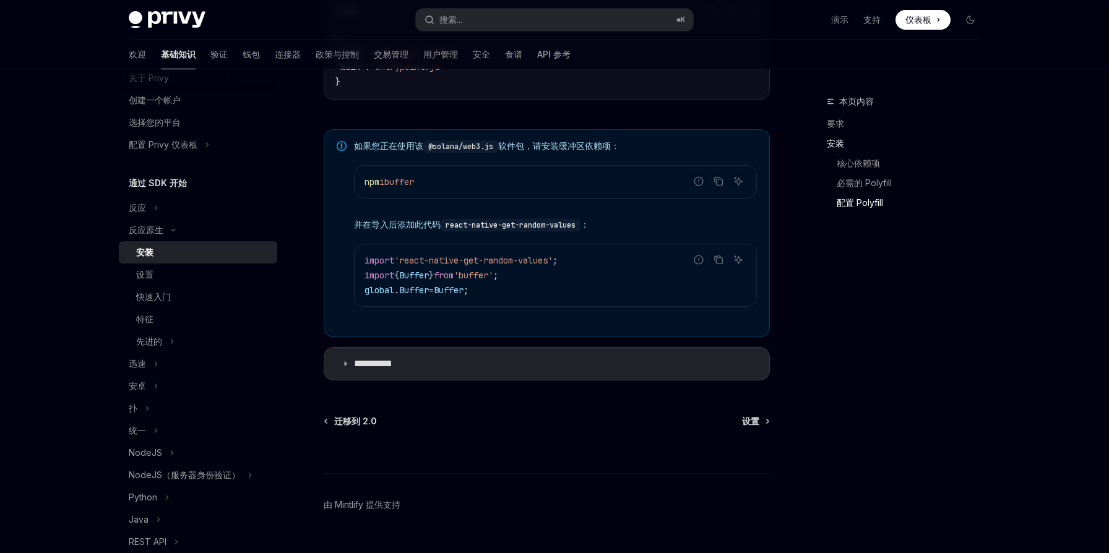
scroll to position [921, 0]
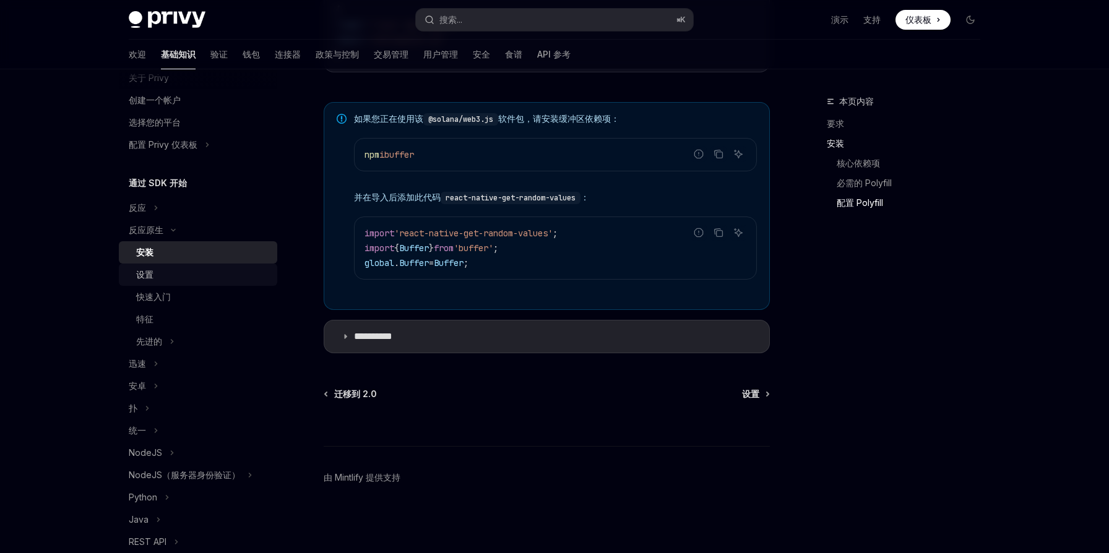
click at [152, 269] on div "设置" at bounding box center [144, 274] width 17 height 15
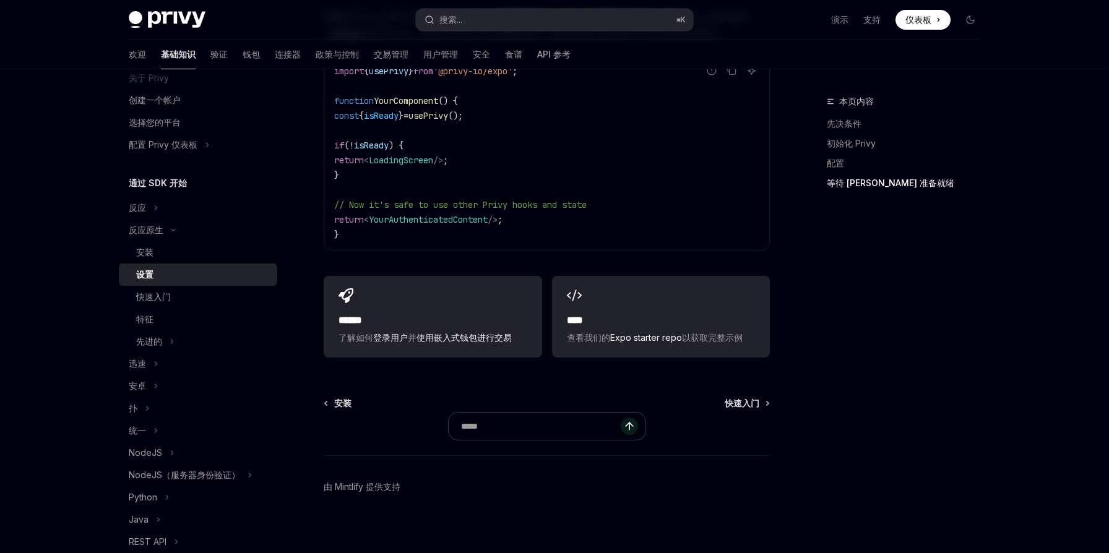
scroll to position [1074, 0]
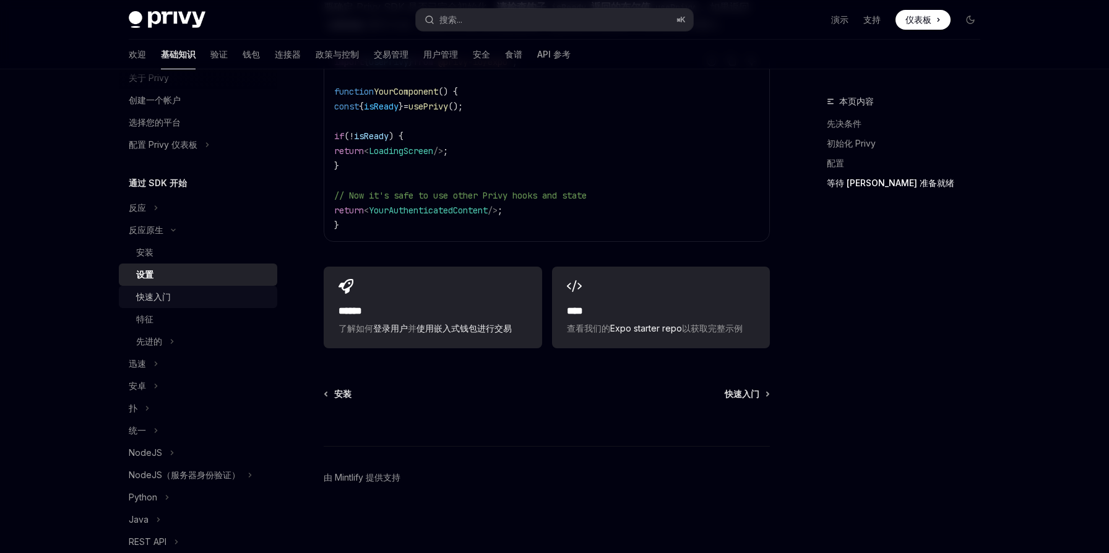
click at [178, 300] on div "快速入门" at bounding box center [203, 297] width 134 height 15
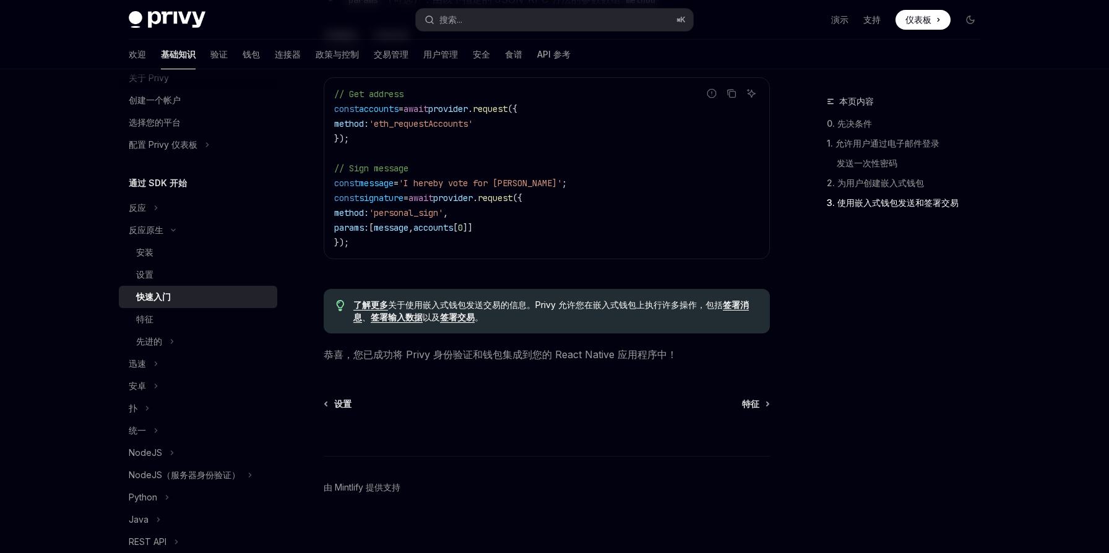
scroll to position [1735, 0]
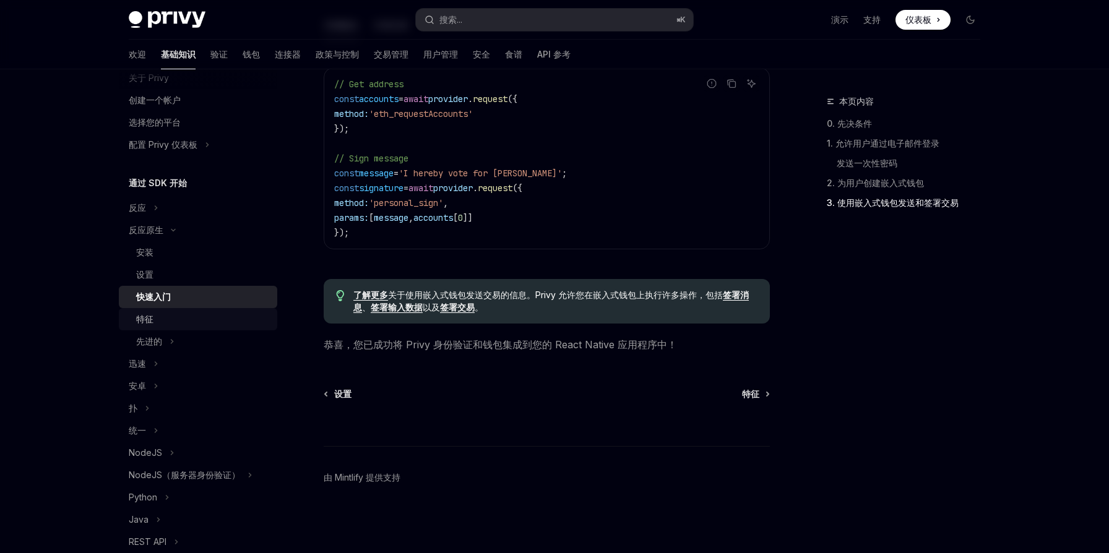
click at [187, 317] on div "特征" at bounding box center [203, 319] width 134 height 15
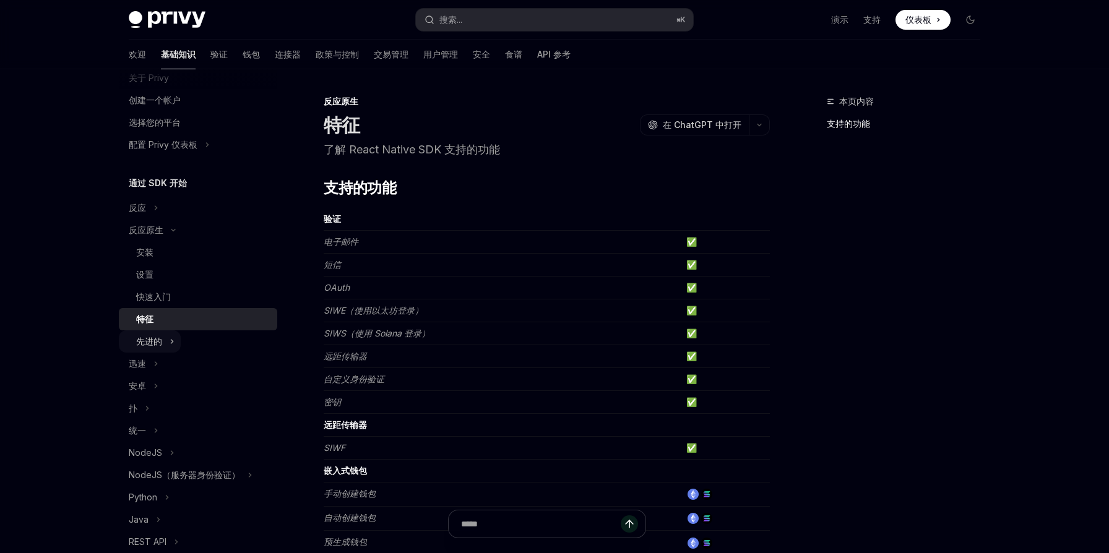
click at [173, 343] on icon at bounding box center [172, 341] width 5 height 15
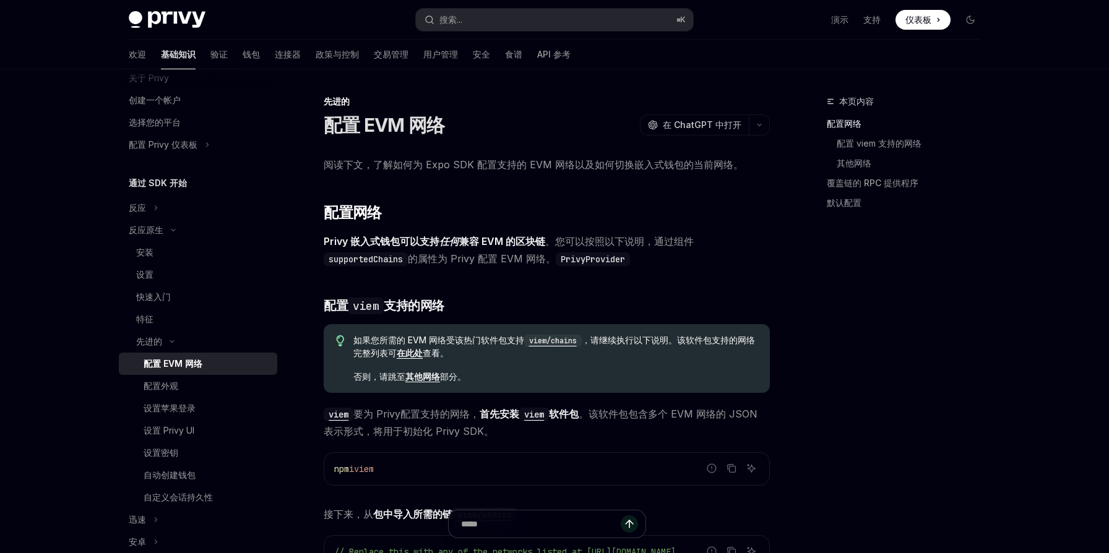
click at [201, 368] on font "配置 EVM 网络" at bounding box center [173, 363] width 59 height 11
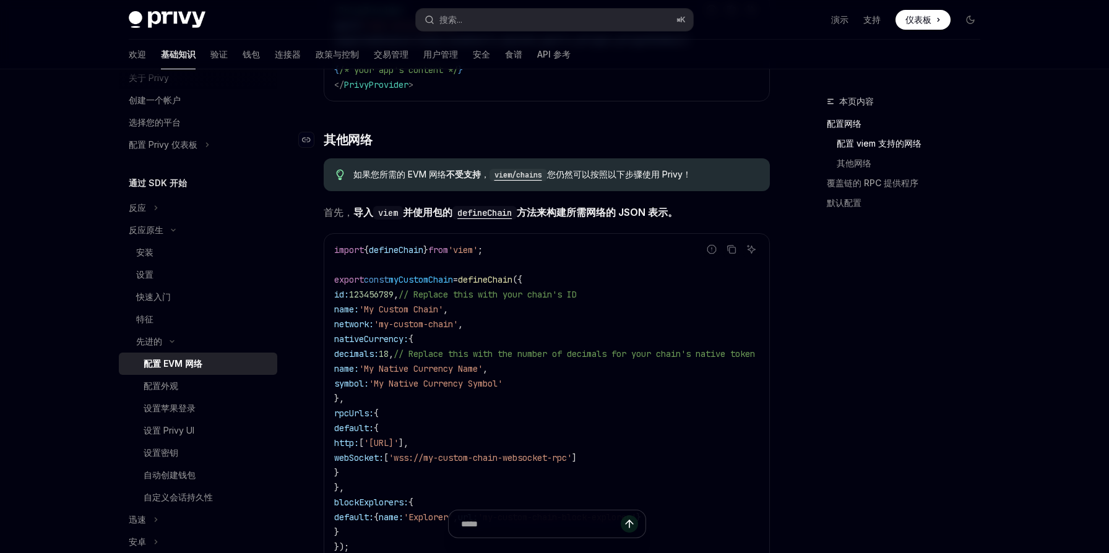
scroll to position [658, 0]
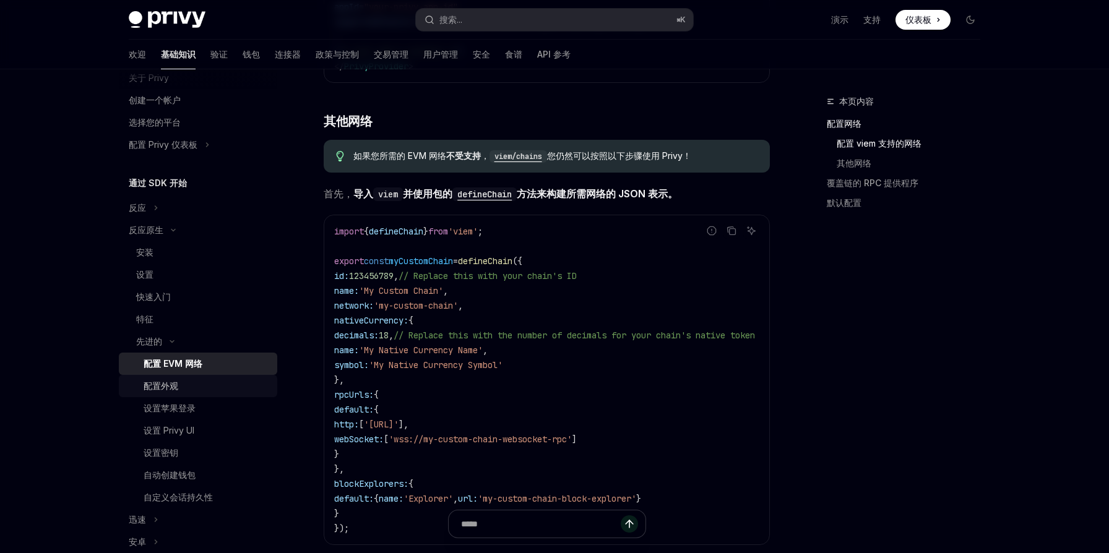
click at [195, 386] on div "配置外观" at bounding box center [207, 386] width 126 height 15
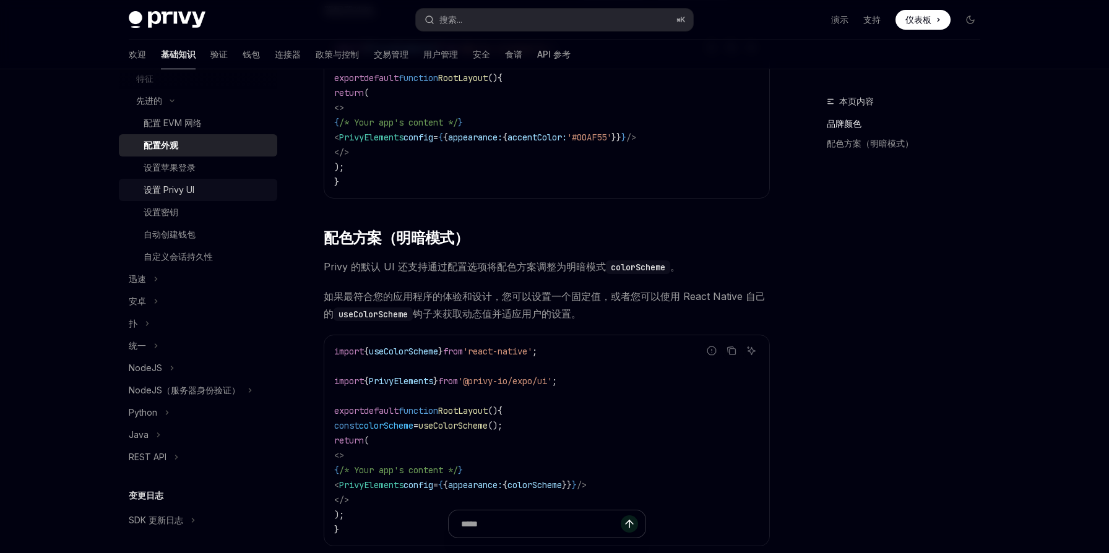
scroll to position [287, 0]
click at [148, 342] on button "统一" at bounding box center [142, 343] width 46 height 22
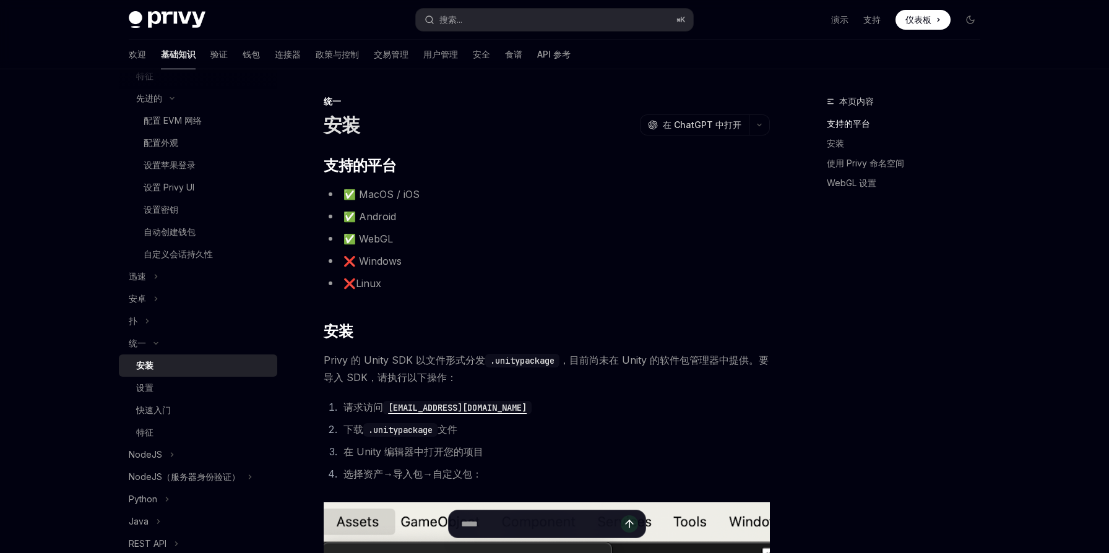
click at [195, 370] on div "安装" at bounding box center [203, 365] width 134 height 15
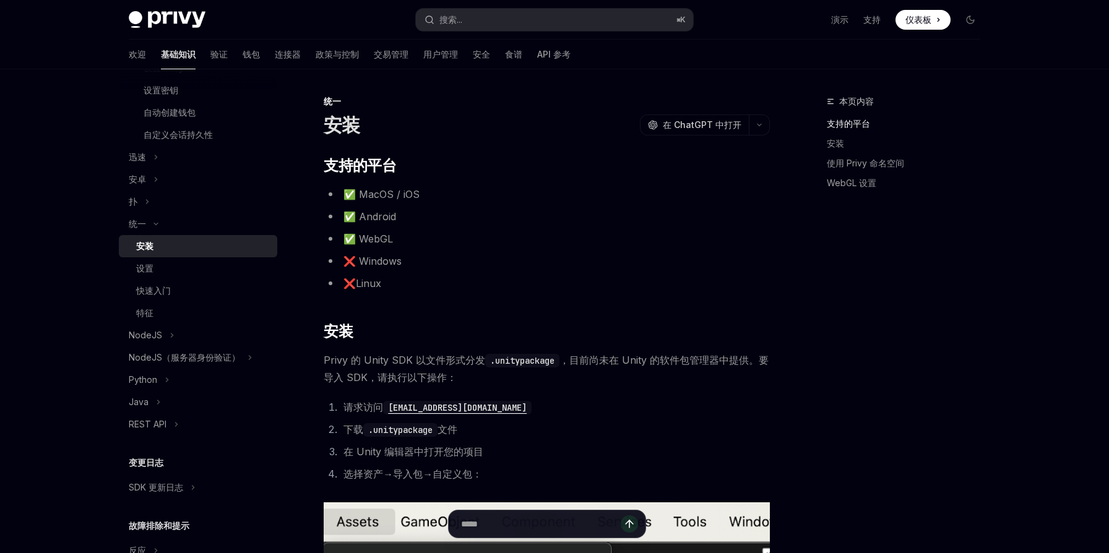
scroll to position [428, 0]
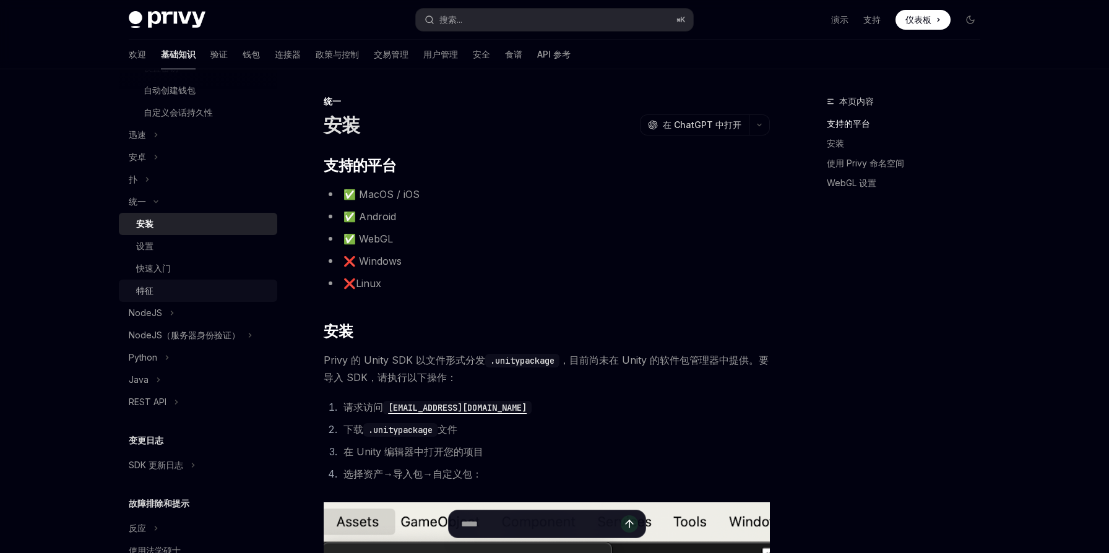
click at [179, 295] on div "特征" at bounding box center [203, 290] width 134 height 15
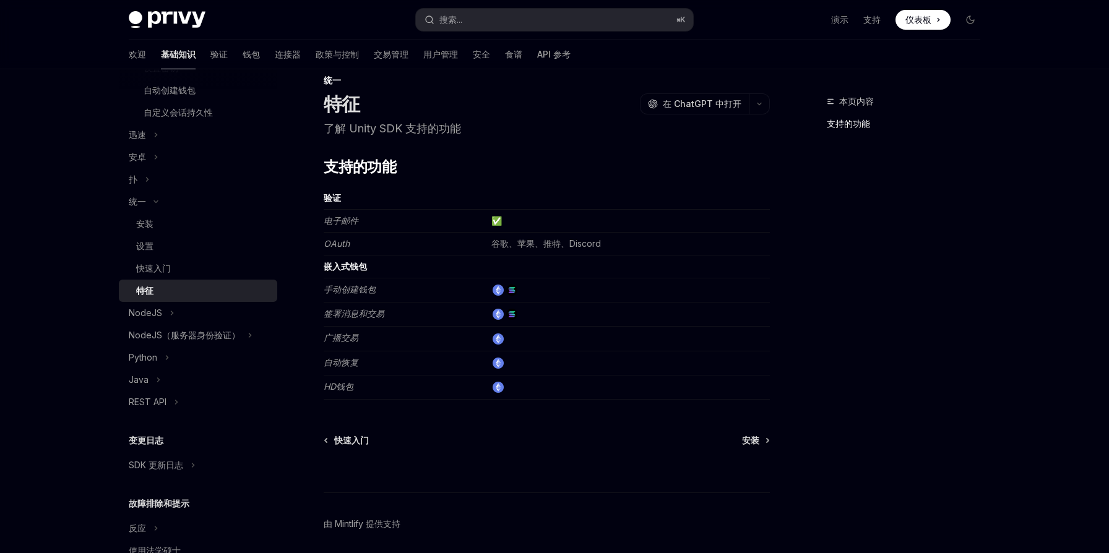
scroll to position [67, 0]
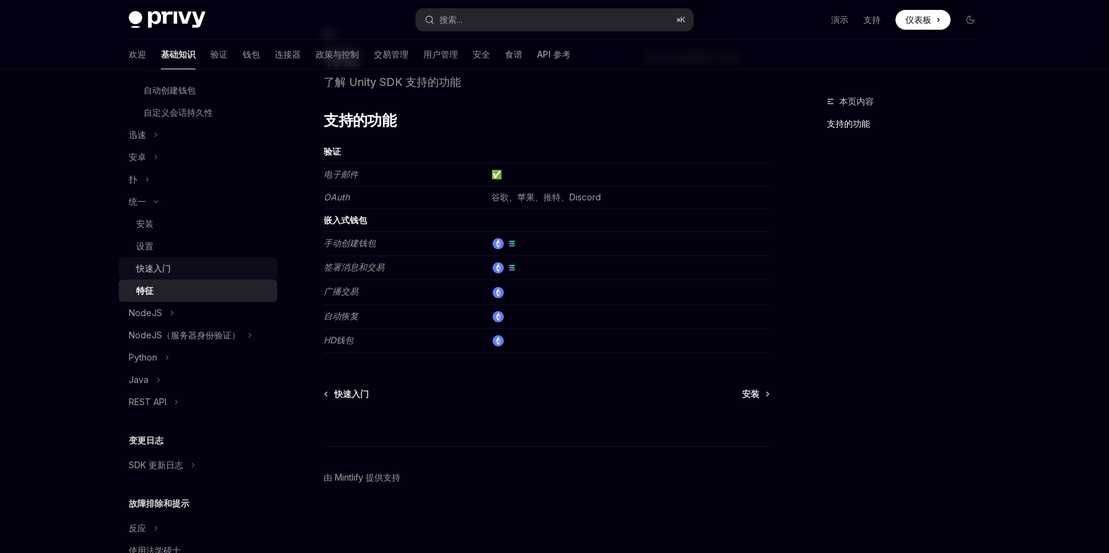
click at [170, 269] on font "快速入门" at bounding box center [153, 268] width 35 height 11
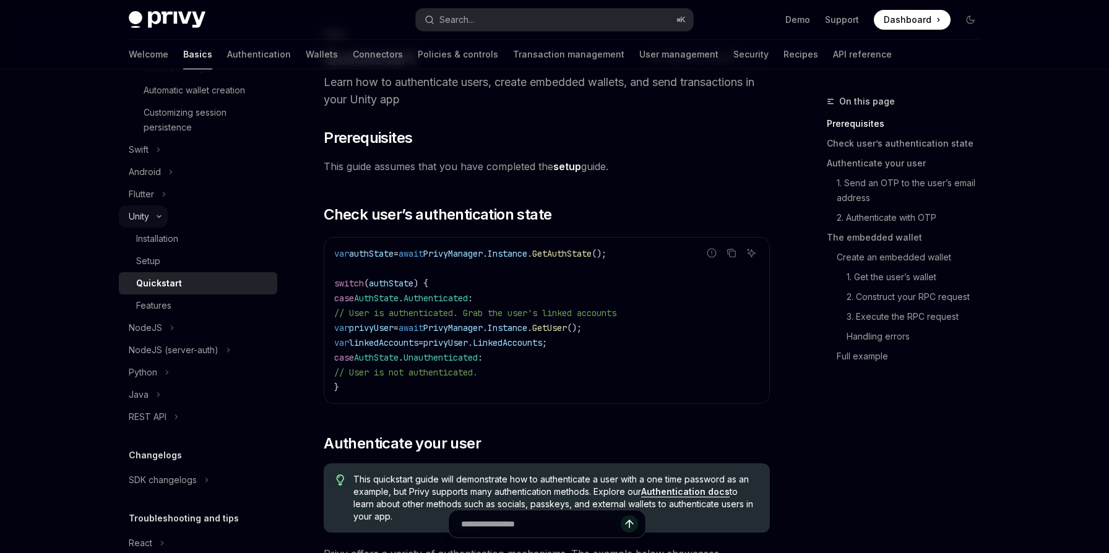
click at [162, 218] on icon at bounding box center [159, 216] width 15 height 5
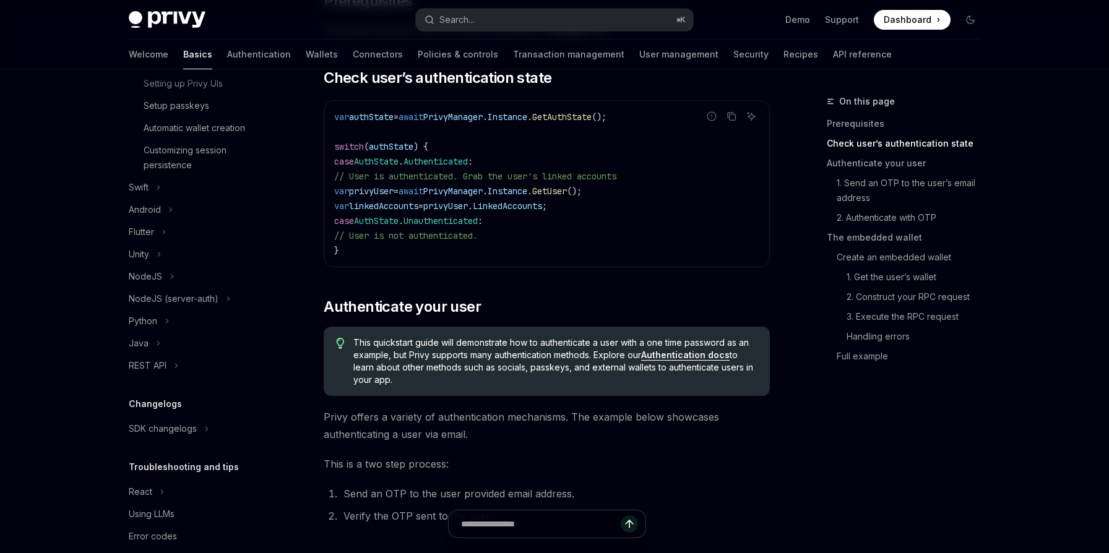
scroll to position [389, 0]
click at [166, 210] on button "Android" at bounding box center [149, 211] width 61 height 22
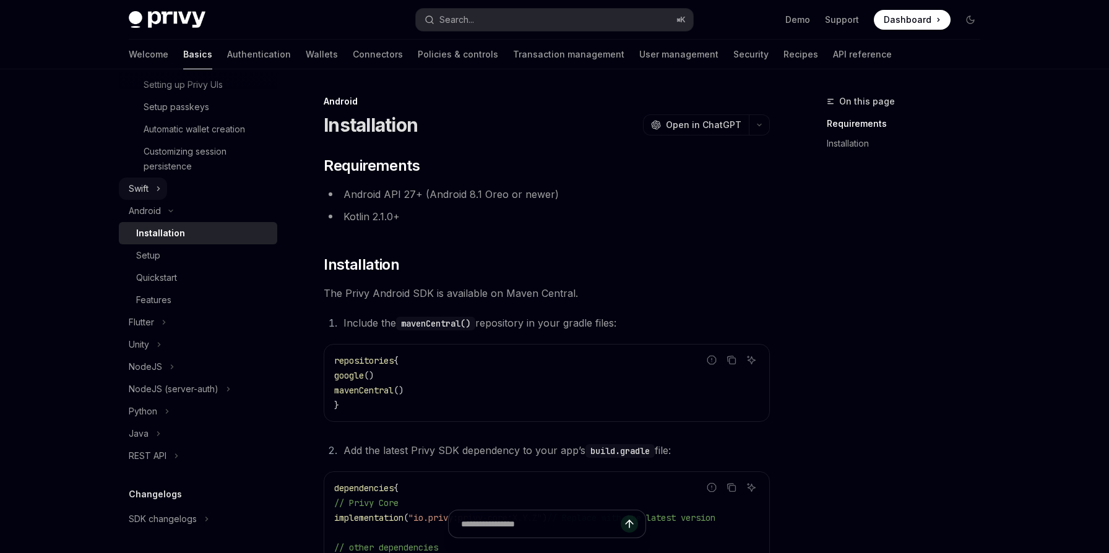
click at [158, 189] on icon at bounding box center [159, 189] width 2 height 4
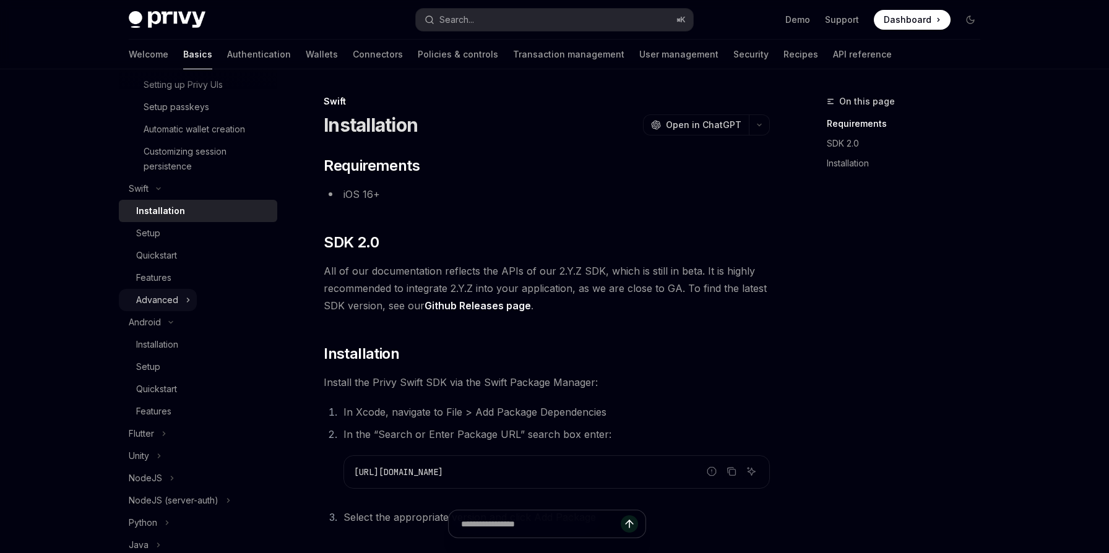
click at [188, 298] on icon at bounding box center [189, 300] width 2 height 4
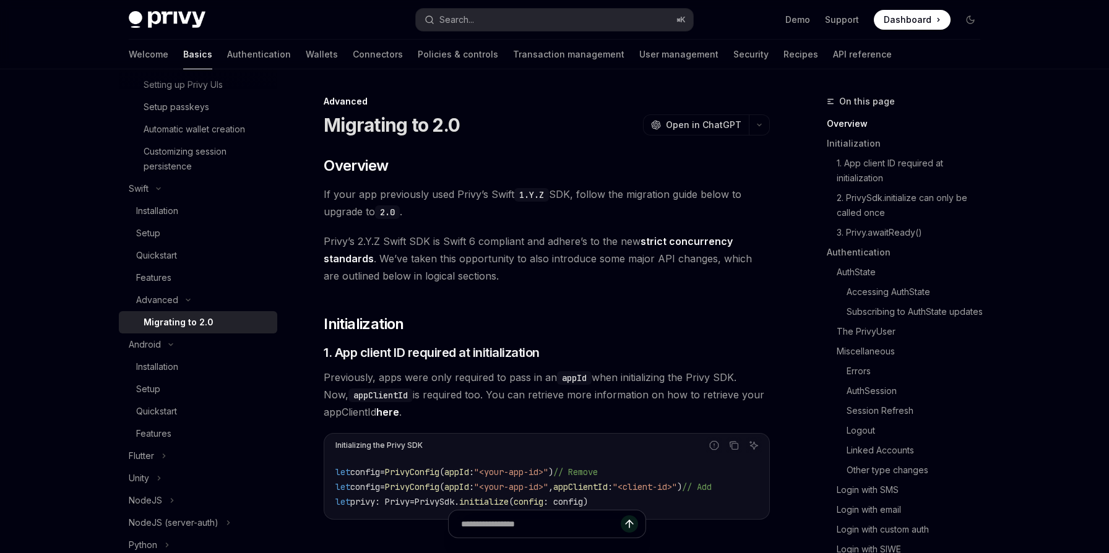
click at [185, 324] on div "Migrating to 2.0" at bounding box center [179, 322] width 70 height 15
type textarea "*"
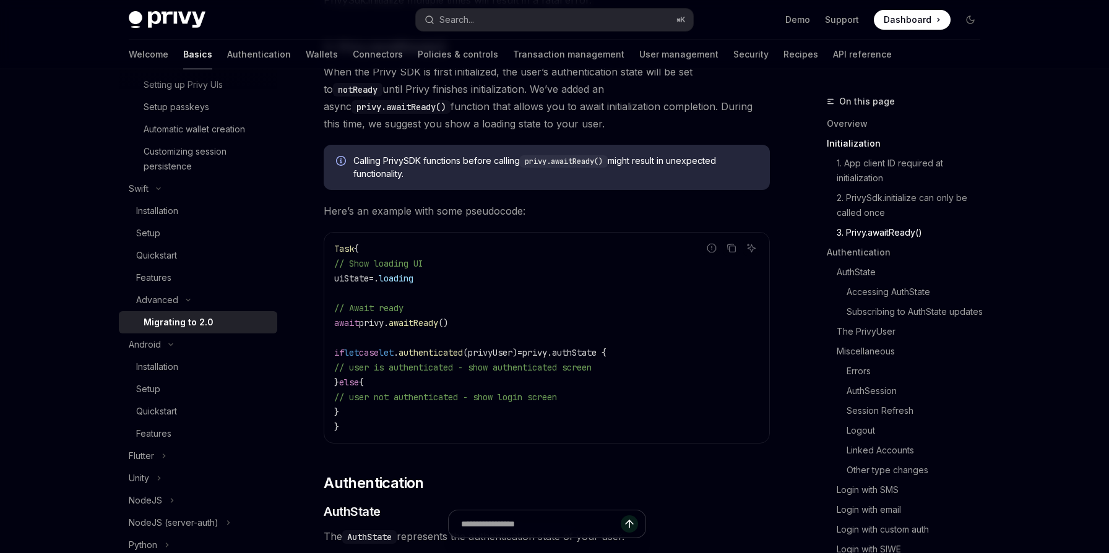
scroll to position [602, 0]
